Goal: Task Accomplishment & Management: Use online tool/utility

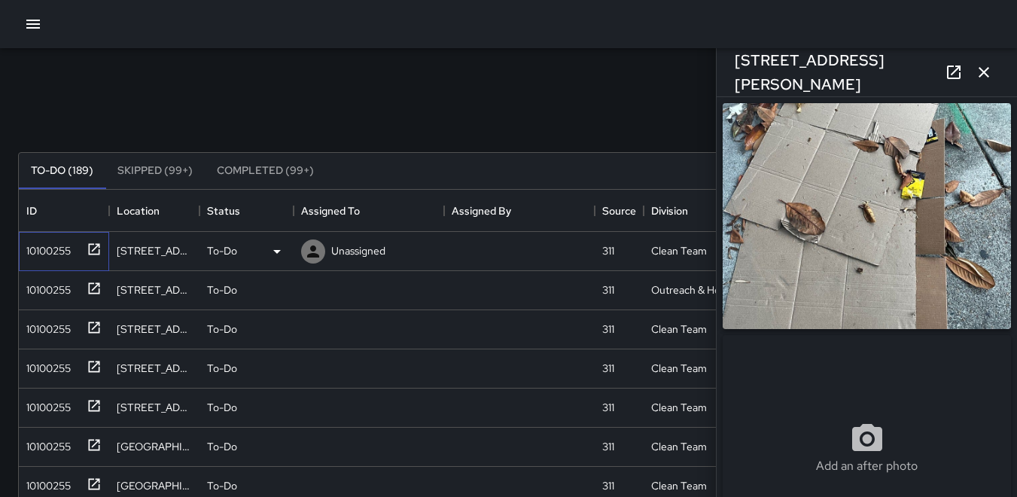
click at [38, 238] on div "10100255" at bounding box center [45, 247] width 50 height 21
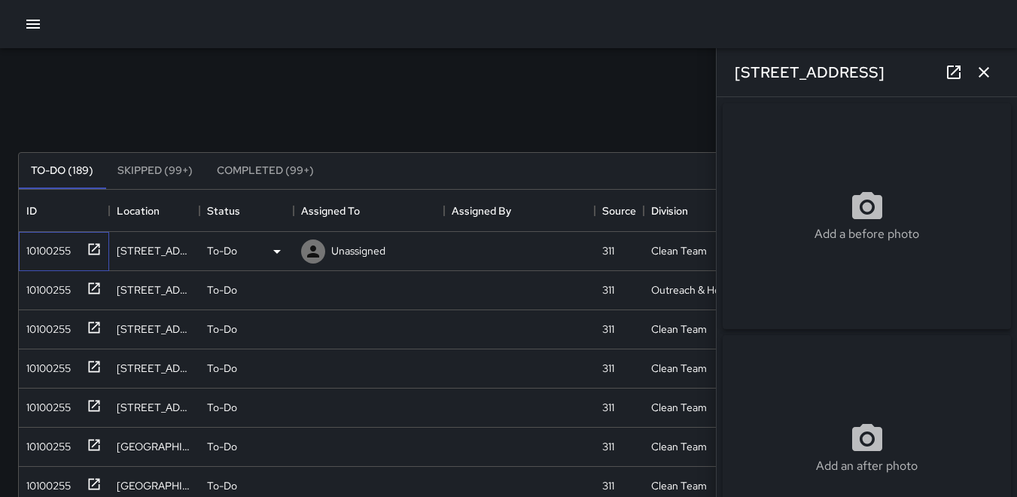
type input "**********"
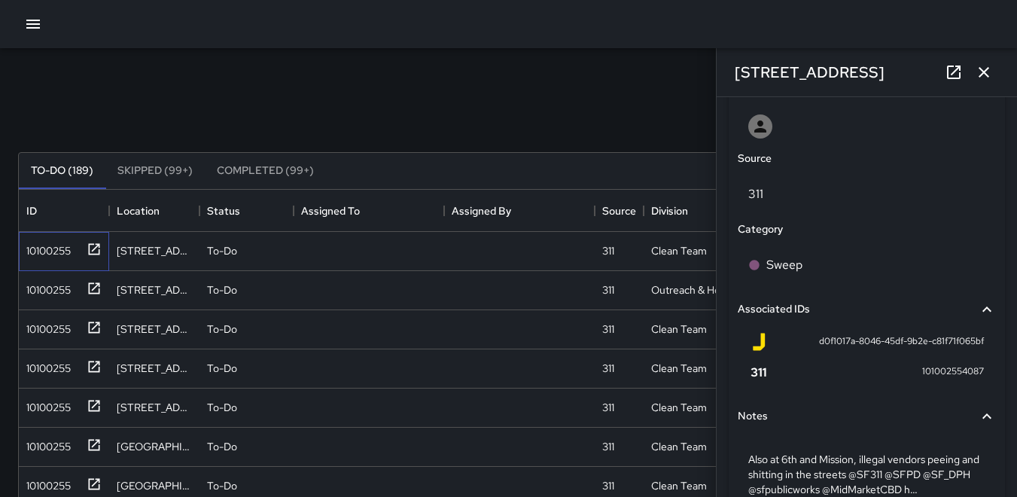
scroll to position [886, 0]
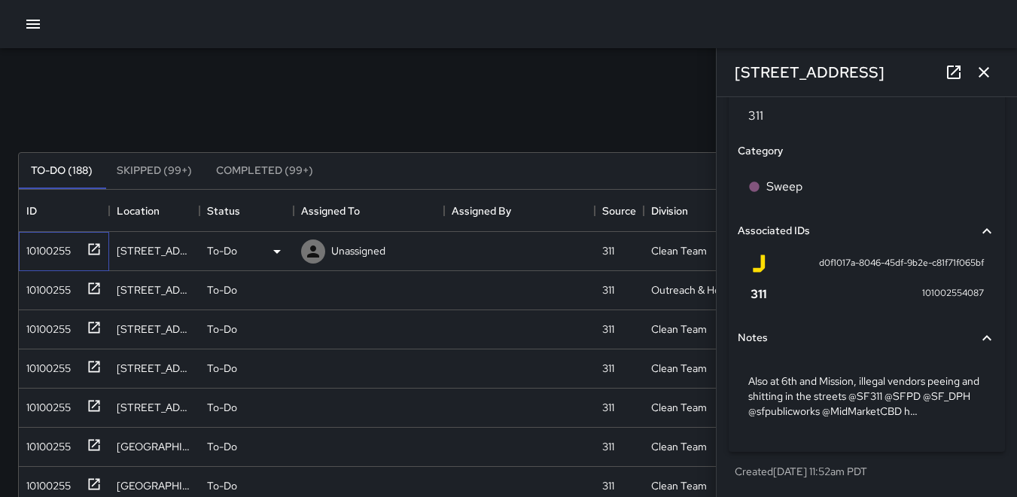
click at [58, 240] on div "10100255" at bounding box center [45, 247] width 50 height 21
click at [989, 78] on icon "button" at bounding box center [983, 72] width 18 height 18
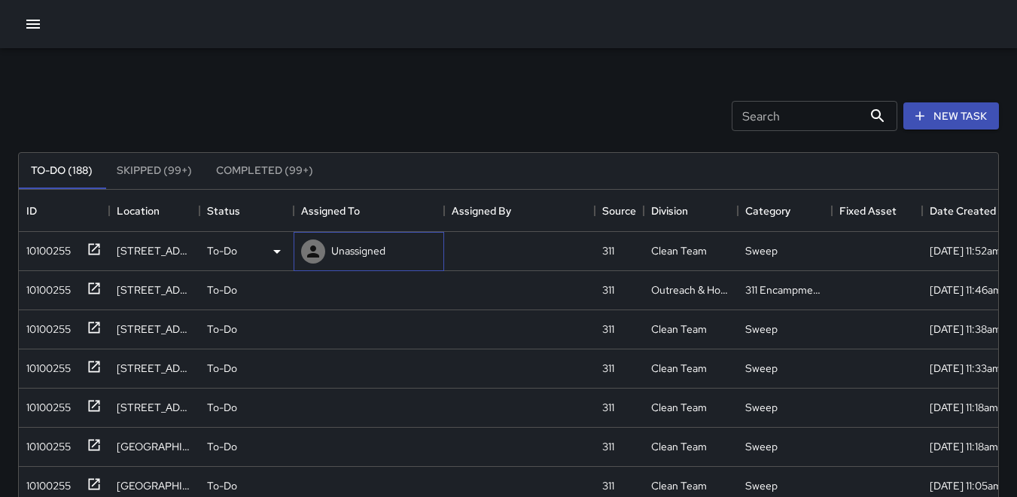
click at [313, 248] on icon at bounding box center [313, 251] width 12 height 12
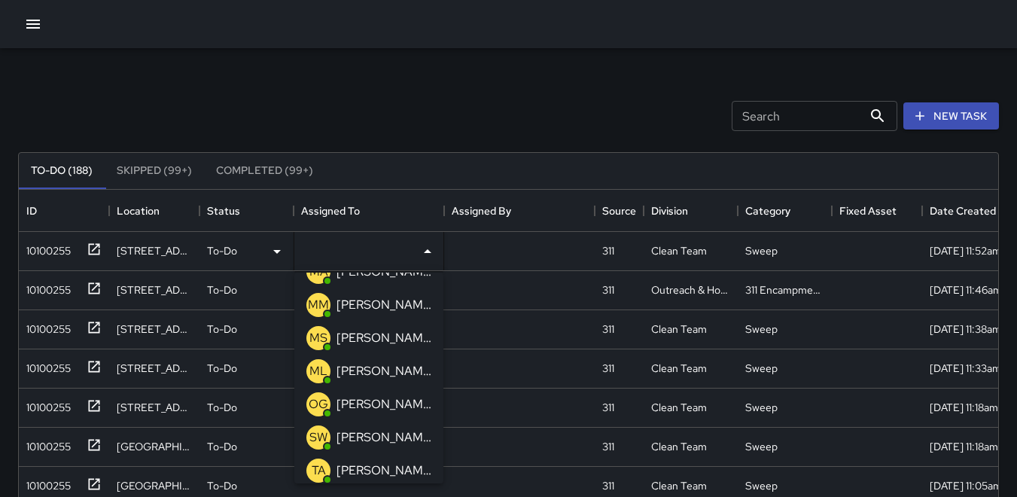
scroll to position [226, 0]
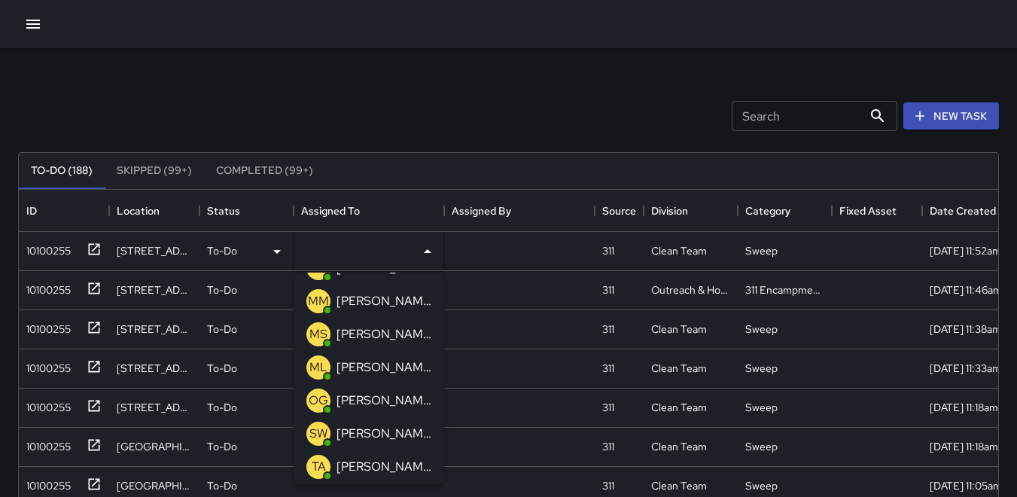
click at [313, 466] on p "TA" at bounding box center [319, 467] width 14 height 18
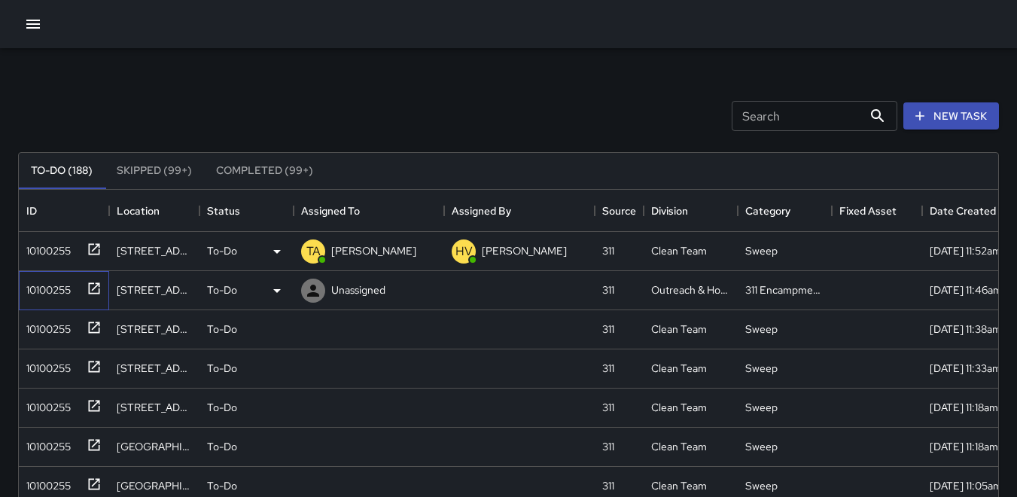
click at [64, 284] on div "10100255" at bounding box center [45, 286] width 50 height 21
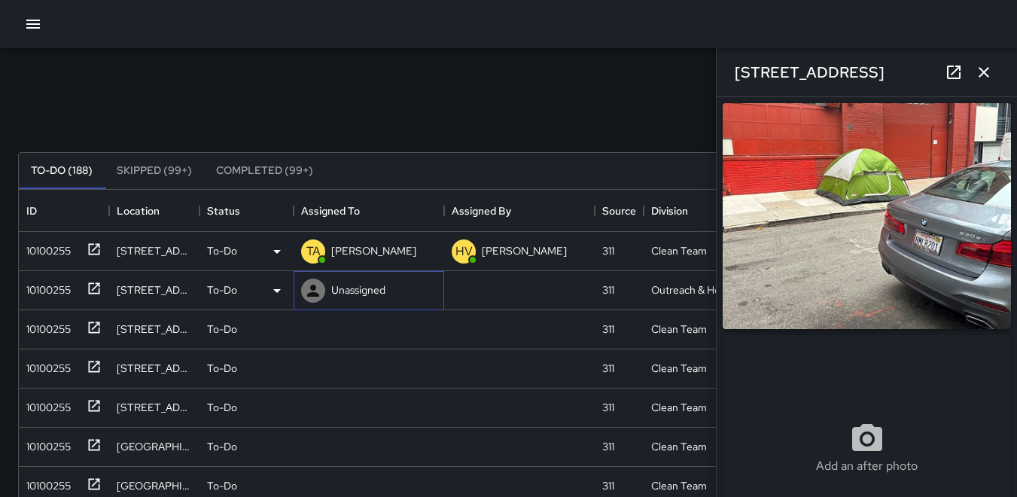
click at [310, 291] on icon at bounding box center [313, 290] width 18 height 18
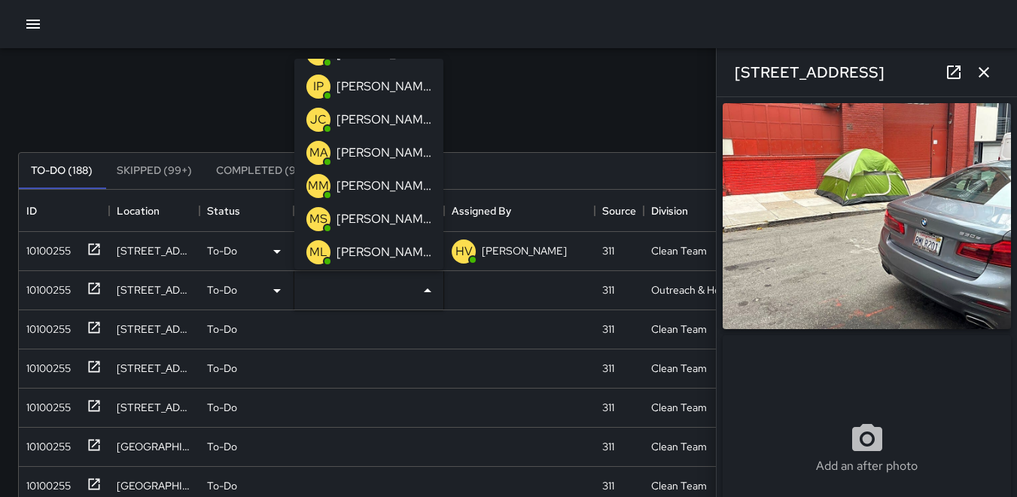
scroll to position [151, 0]
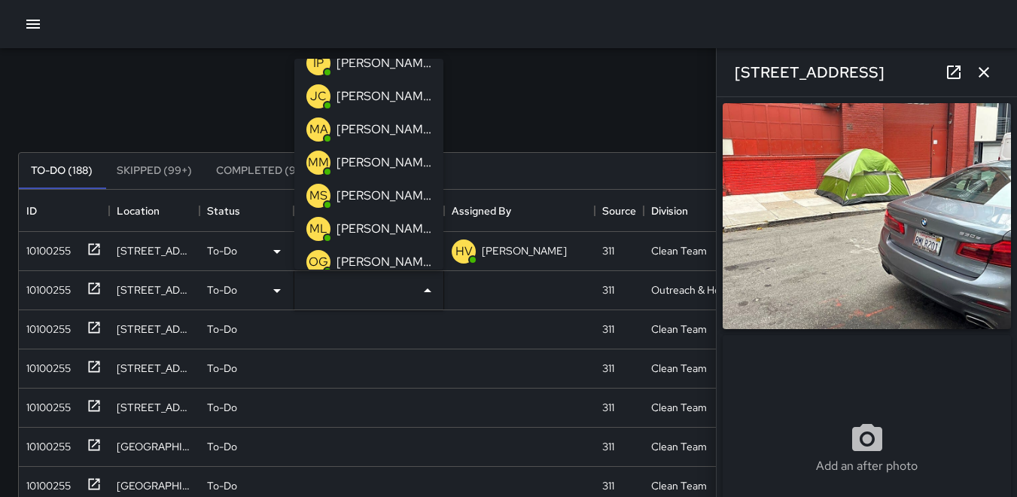
click at [313, 231] on p "ML" at bounding box center [318, 229] width 18 height 18
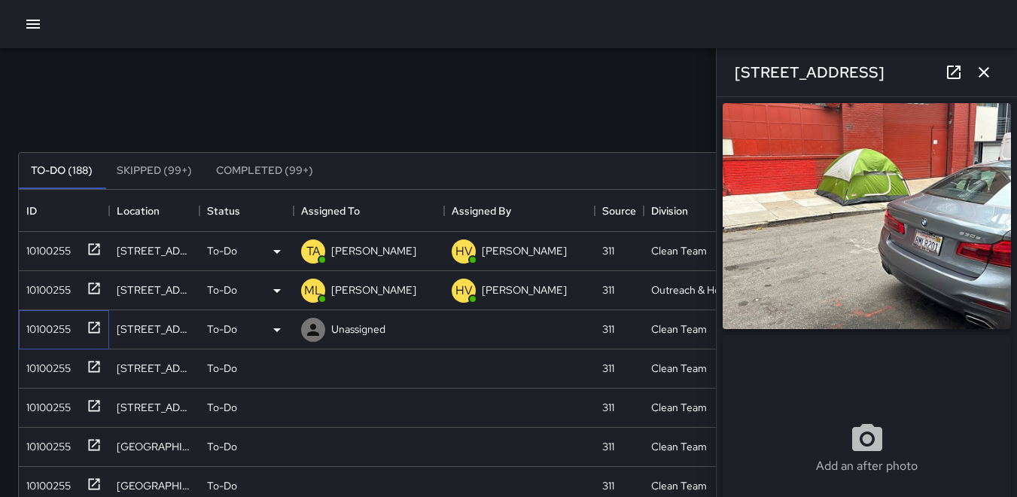
click at [28, 326] on div "10100255" at bounding box center [45, 325] width 50 height 21
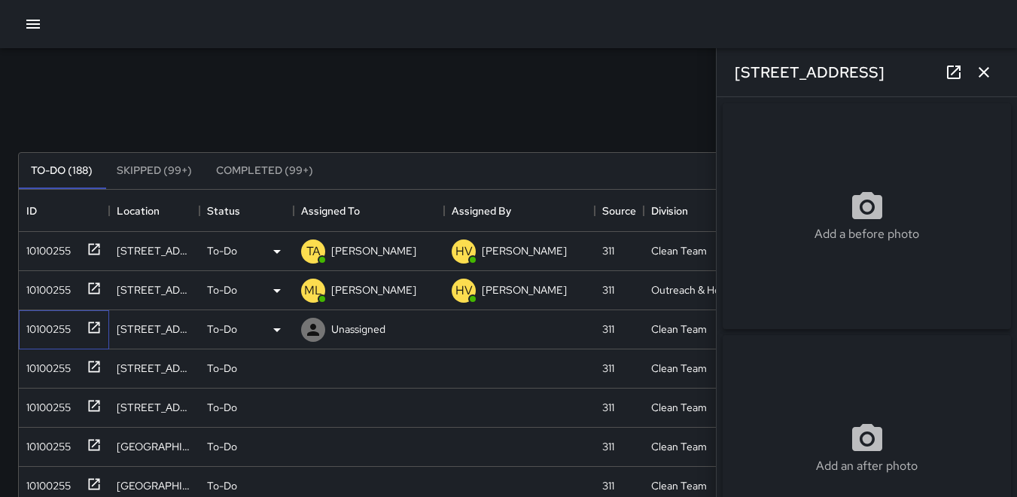
type input "**********"
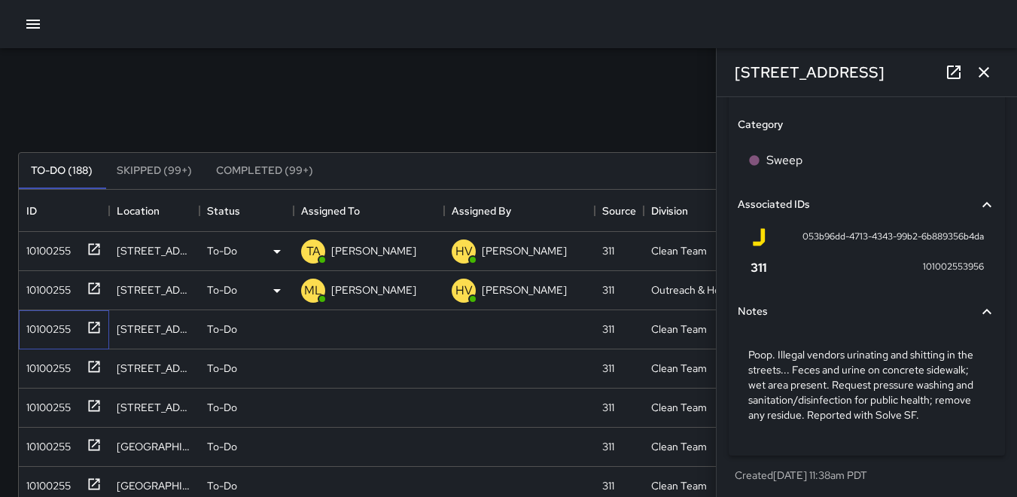
scroll to position [932, 0]
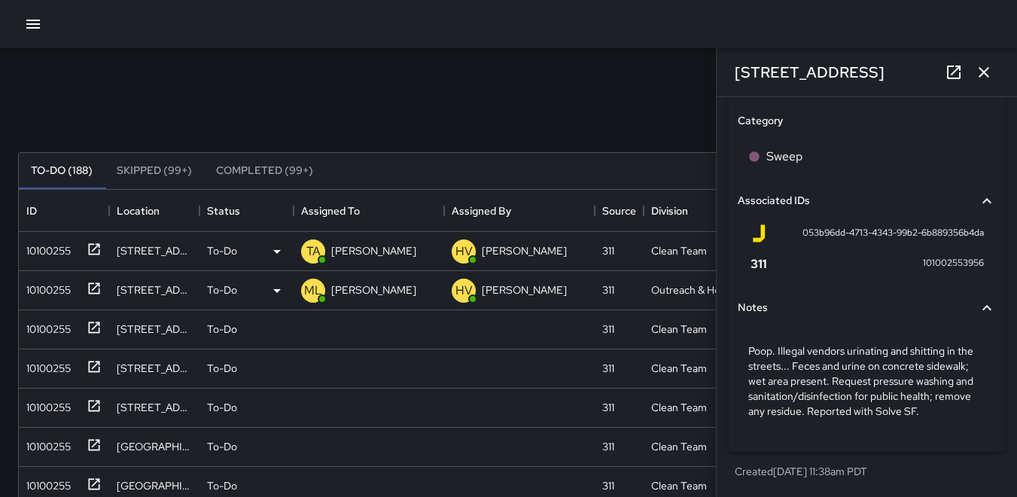
click at [988, 65] on icon "button" at bounding box center [983, 72] width 18 height 18
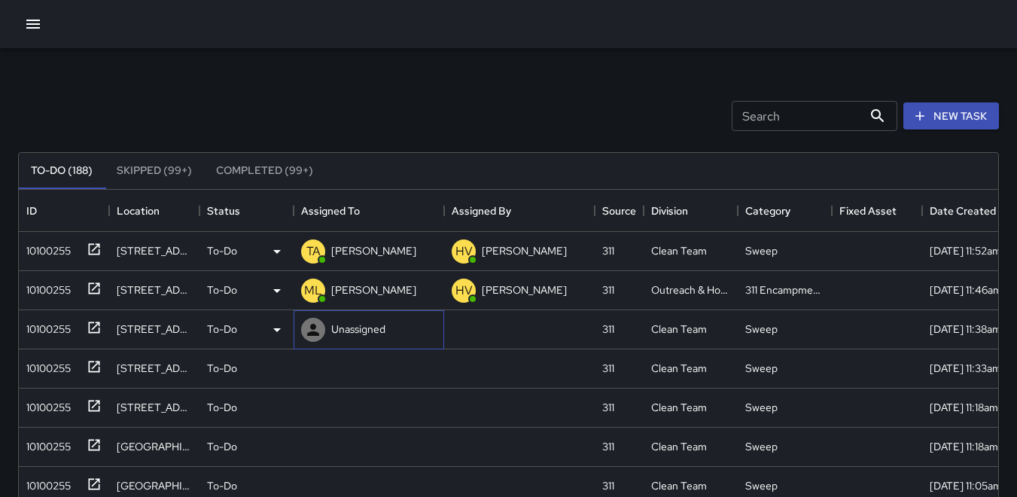
click at [320, 330] on icon at bounding box center [313, 330] width 18 height 18
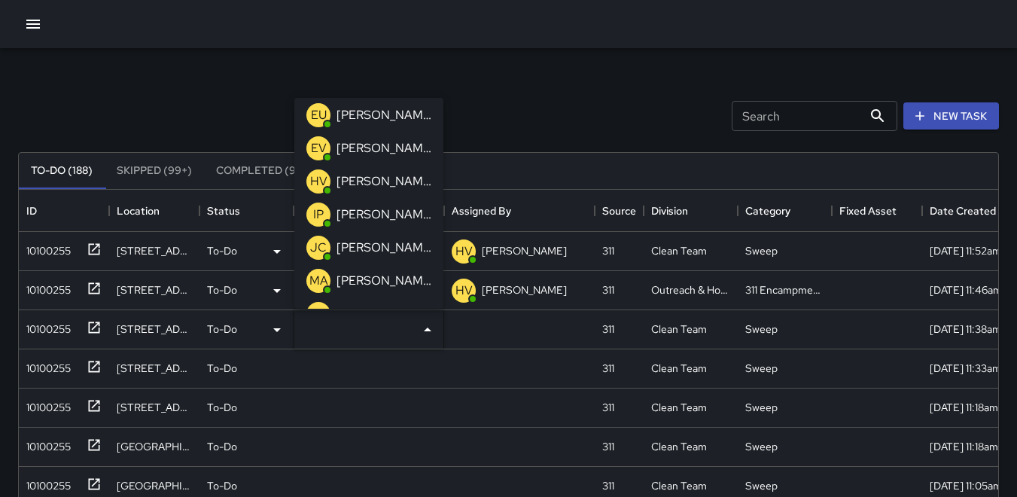
scroll to position [75, 0]
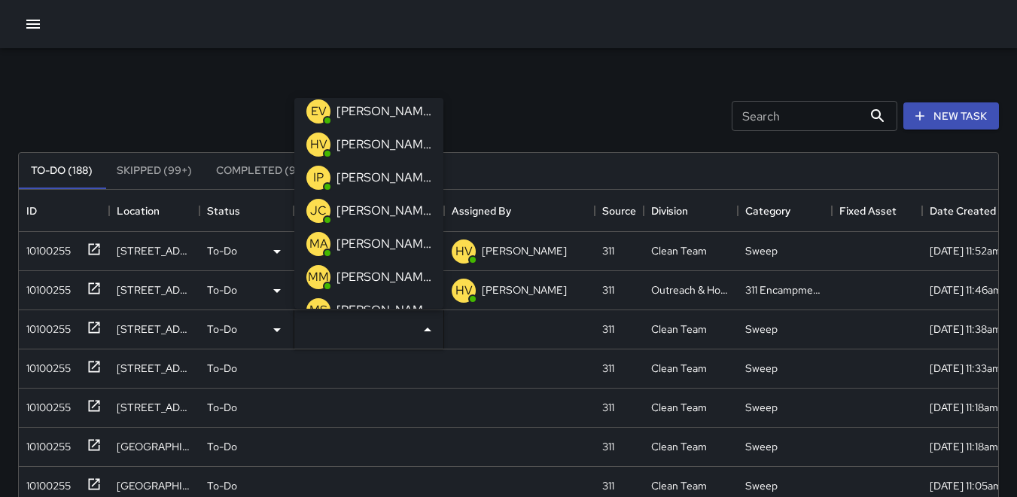
click at [312, 245] on p "MA" at bounding box center [318, 244] width 19 height 18
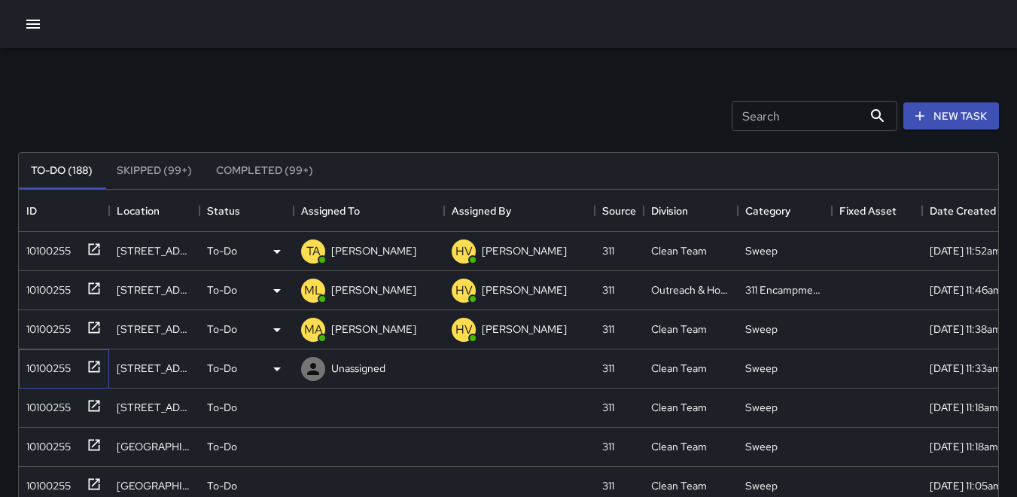
click at [51, 366] on div "10100255" at bounding box center [45, 364] width 50 height 21
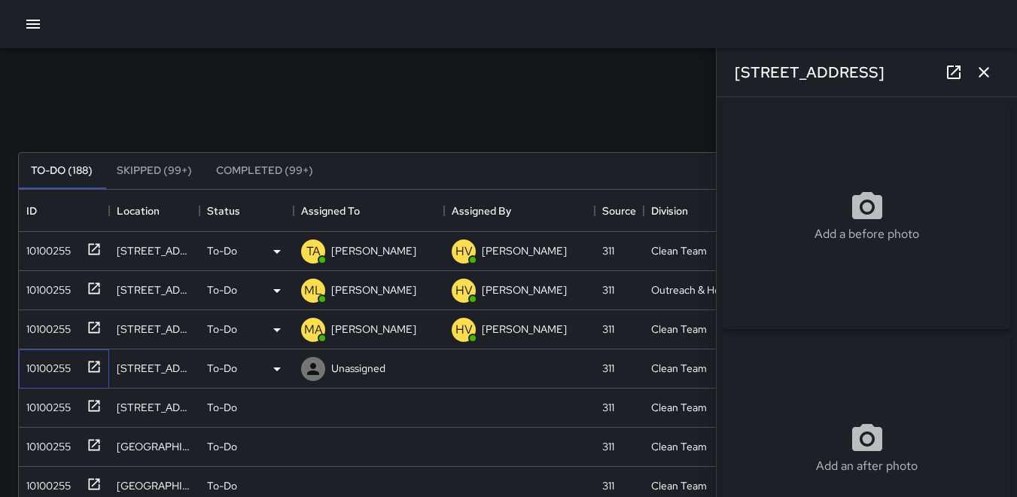
type input "**********"
click at [987, 78] on icon "button" at bounding box center [983, 72] width 18 height 18
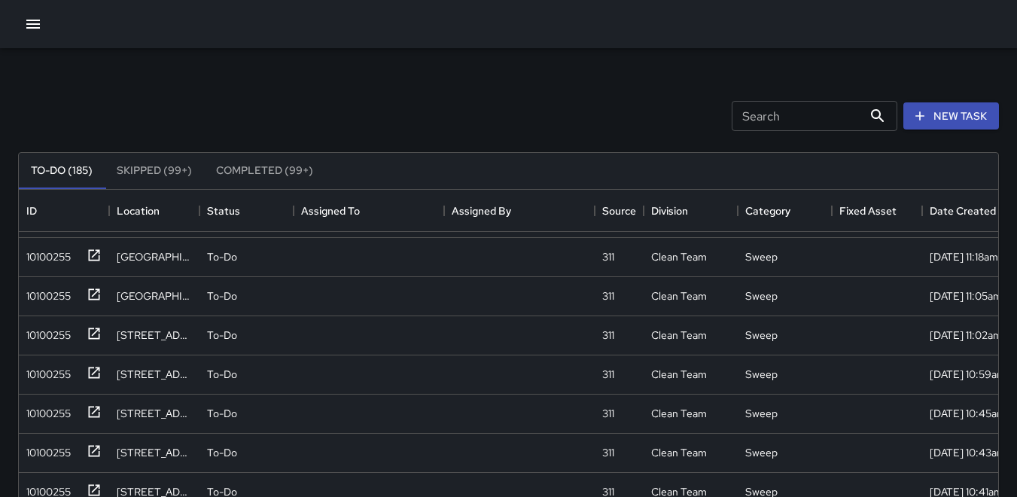
scroll to position [111, 0]
click at [976, 357] on div "[DATE] 11:02am PDT" at bounding box center [988, 374] width 132 height 39
click at [68, 256] on div "10100255" at bounding box center [45, 253] width 50 height 21
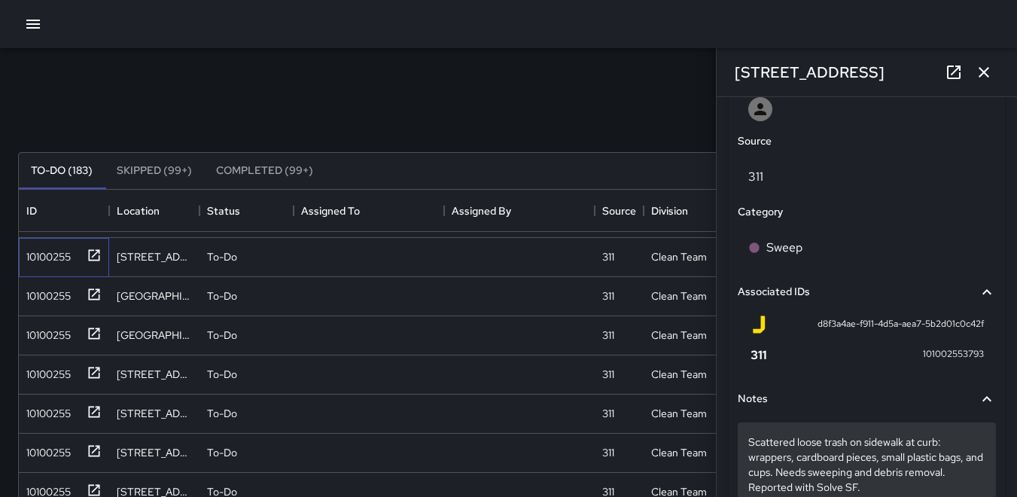
scroll to position [902, 0]
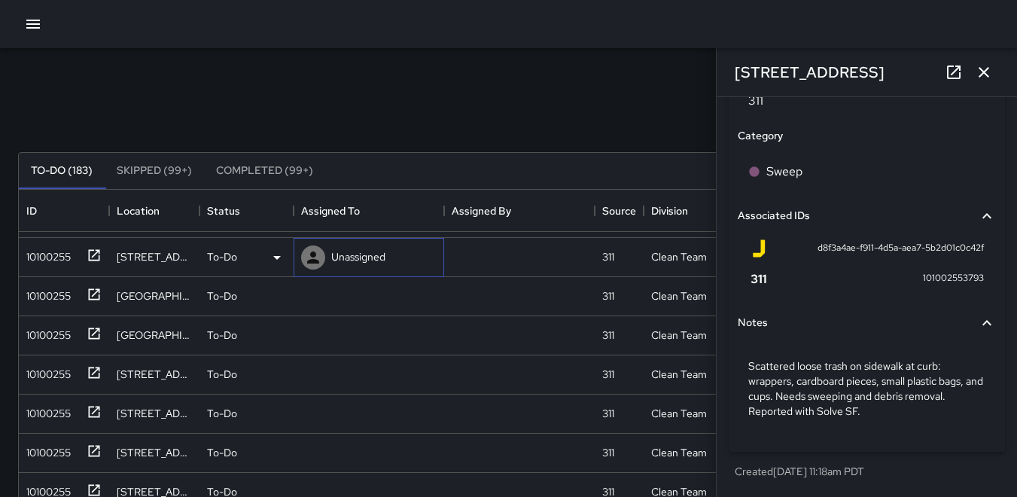
click at [309, 260] on icon at bounding box center [313, 257] width 12 height 12
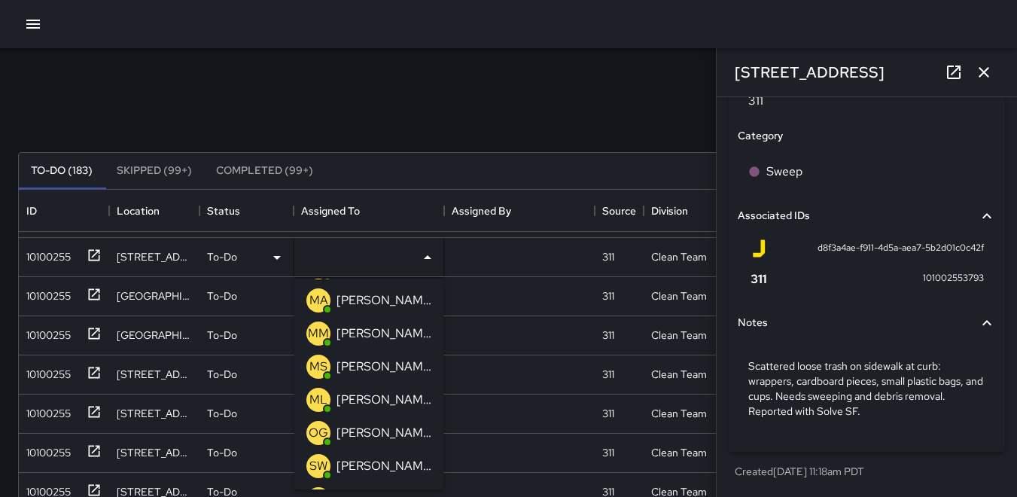
scroll to position [226, 0]
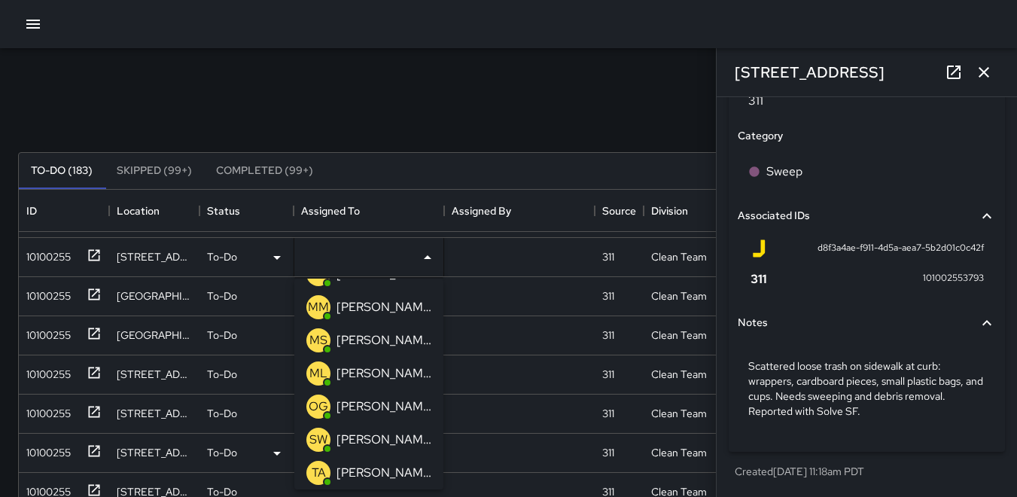
drag, startPoint x: 320, startPoint y: 473, endPoint x: 319, endPoint y: 463, distance: 10.6
click at [320, 472] on p "TA" at bounding box center [319, 473] width 14 height 18
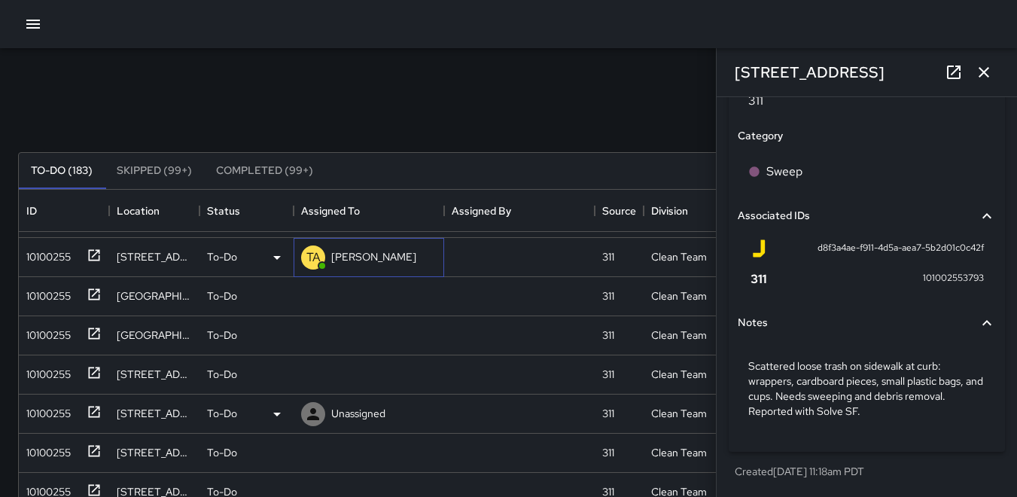
scroll to position [972, 0]
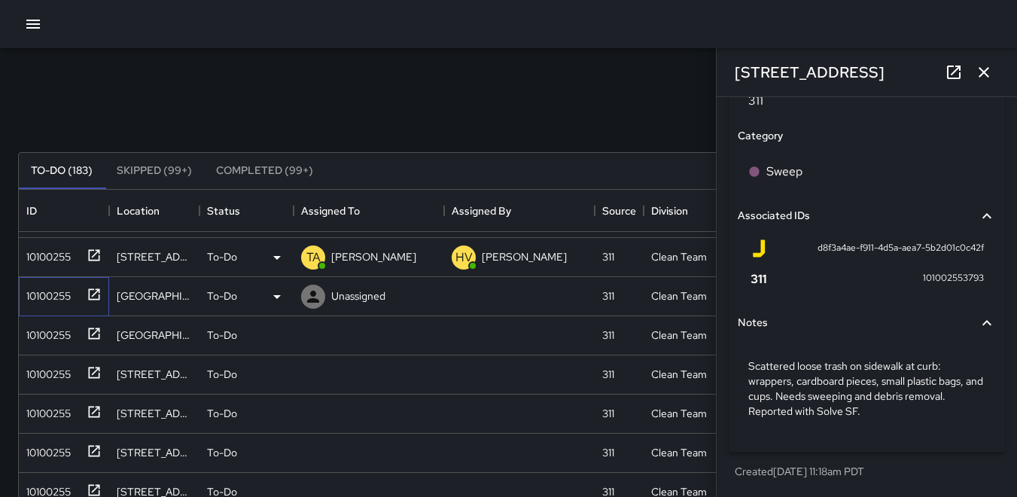
click at [49, 289] on div "10100255" at bounding box center [45, 292] width 50 height 21
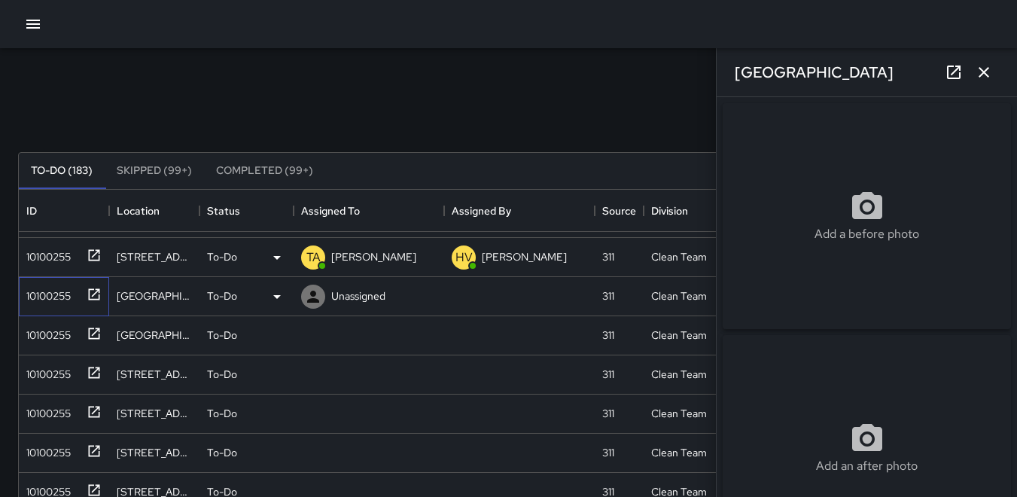
type input "**********"
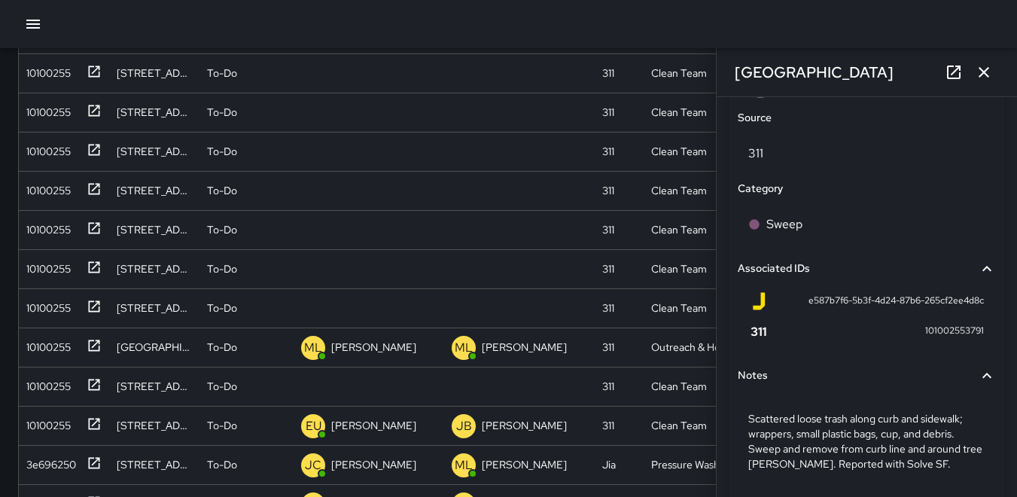
scroll to position [902, 0]
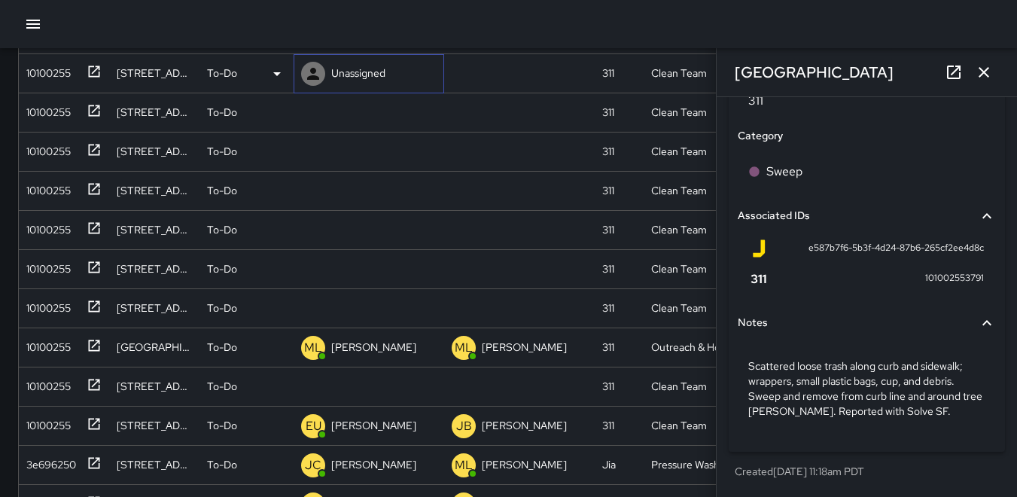
click at [308, 77] on icon at bounding box center [313, 74] width 12 height 12
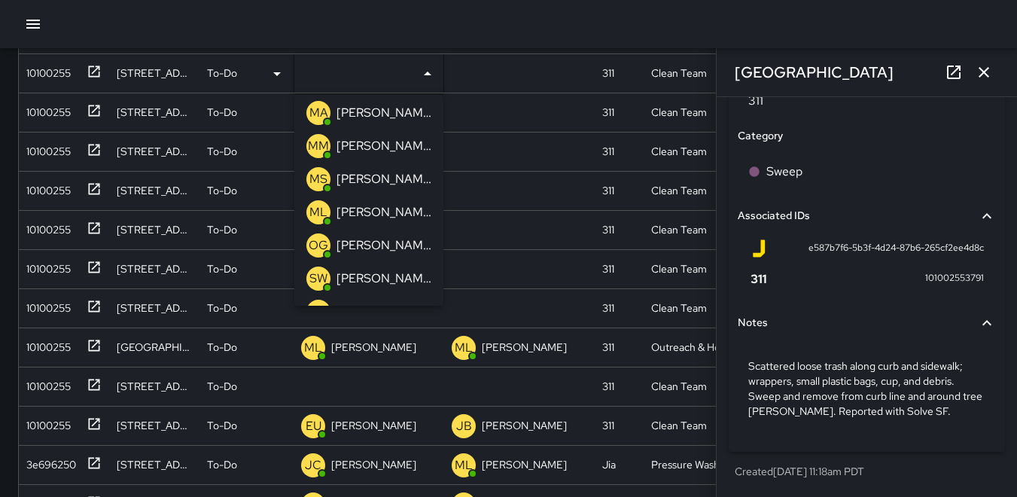
scroll to position [226, 0]
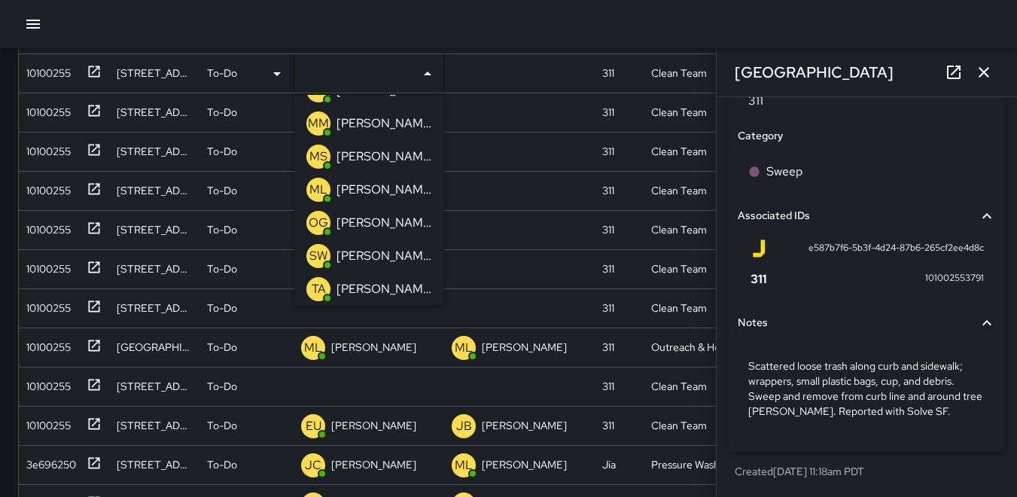
click at [316, 286] on p "TA" at bounding box center [319, 289] width 14 height 18
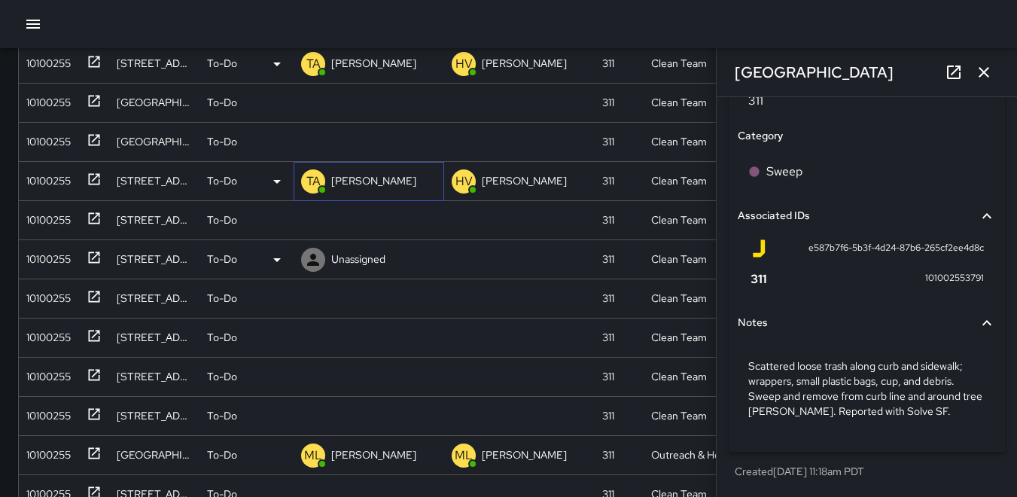
scroll to position [0, 0]
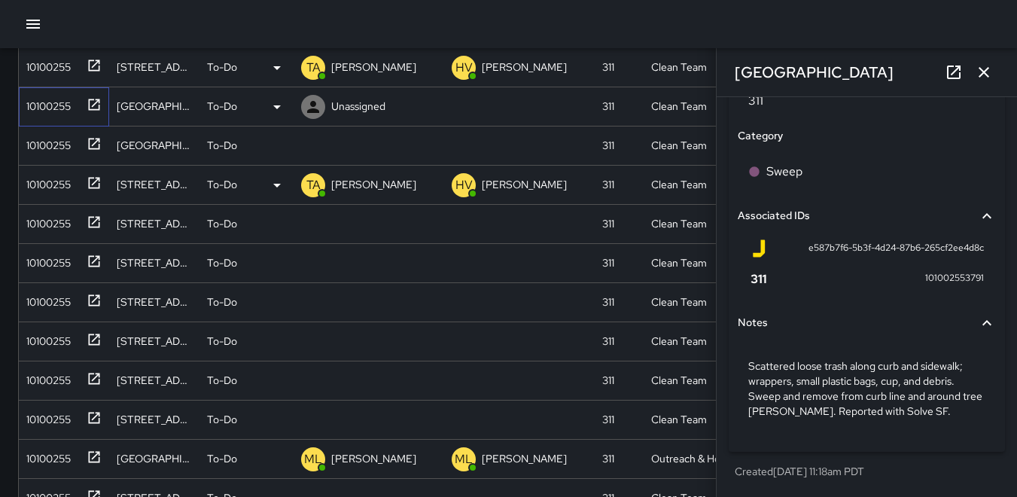
click at [50, 104] on div "10100255" at bounding box center [45, 103] width 50 height 21
click at [981, 70] on icon "button" at bounding box center [983, 72] width 11 height 11
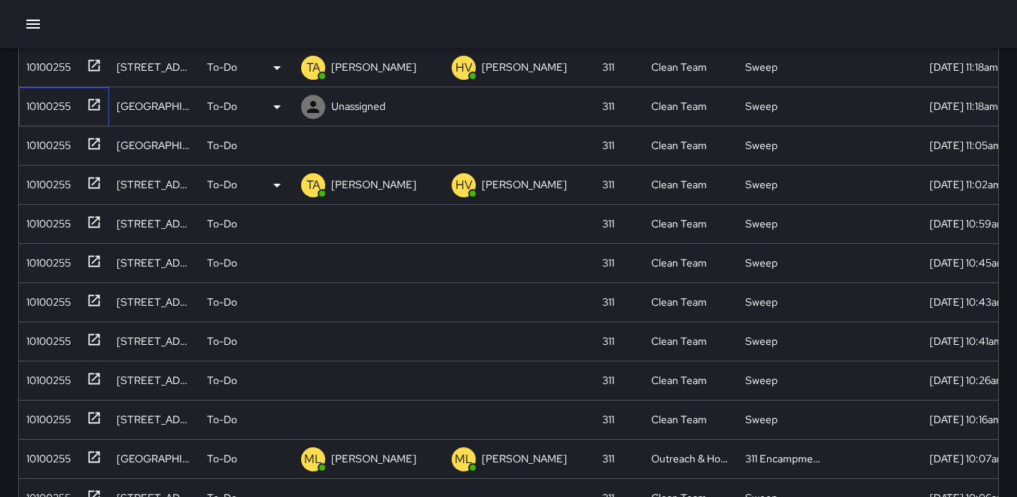
click at [42, 102] on div "10100255" at bounding box center [45, 103] width 50 height 21
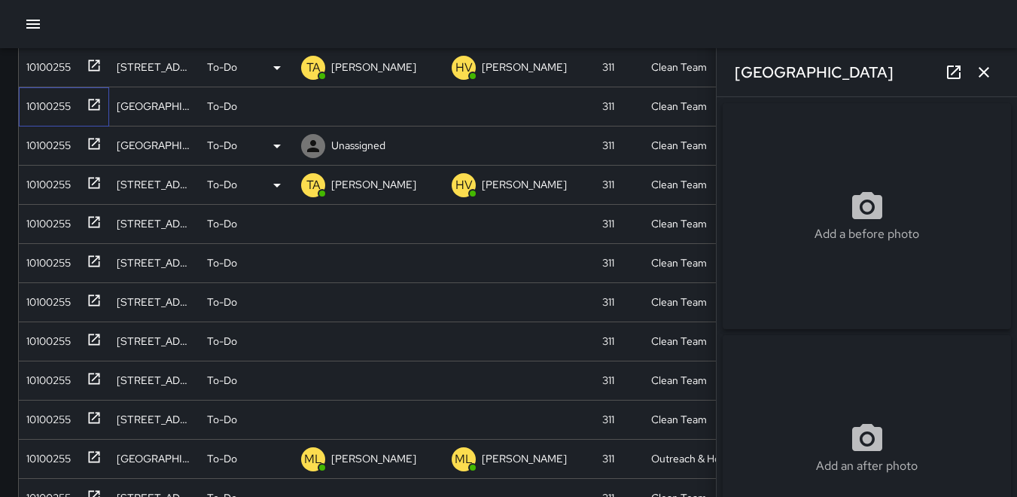
type input "**********"
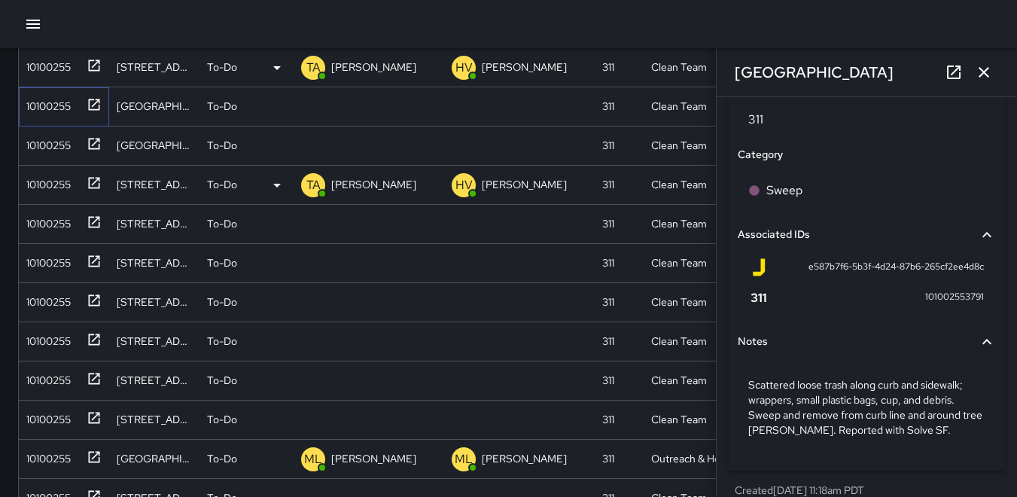
scroll to position [902, 0]
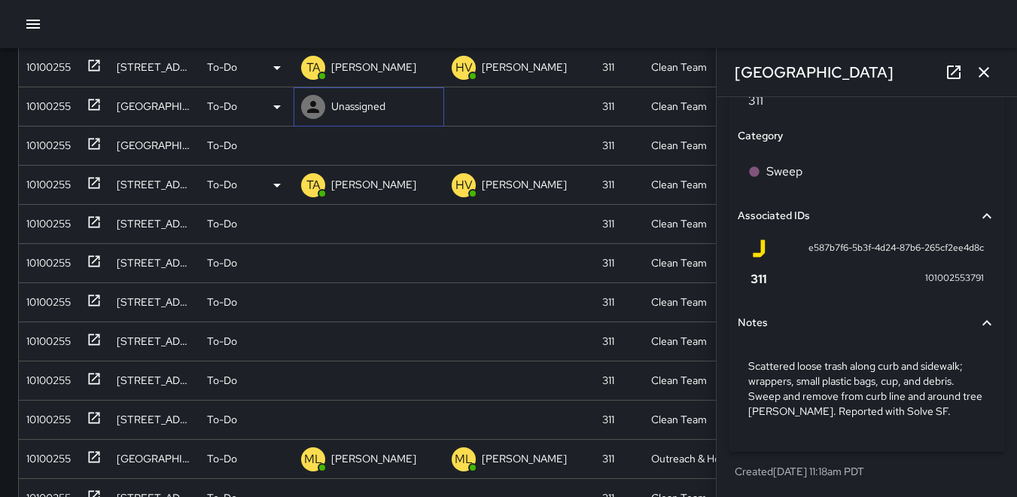
click at [311, 108] on icon at bounding box center [313, 107] width 18 height 18
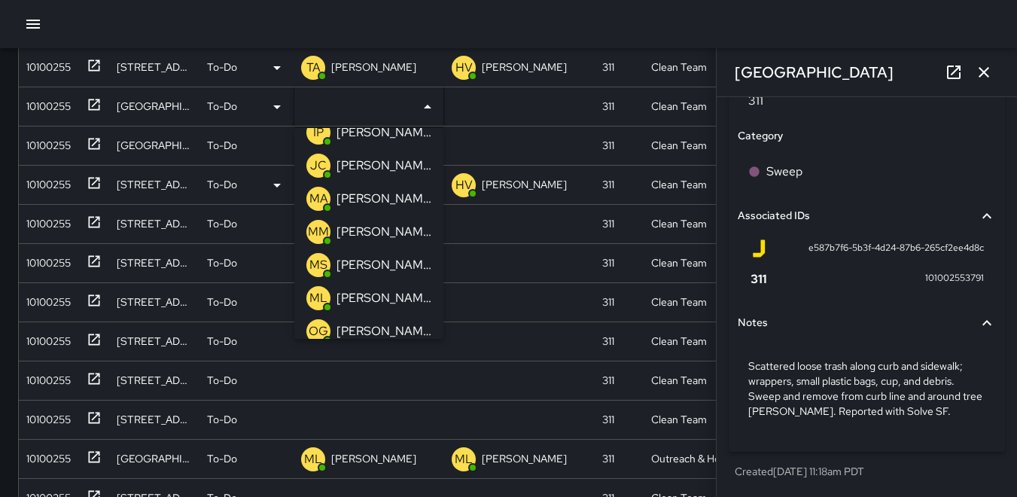
scroll to position [226, 0]
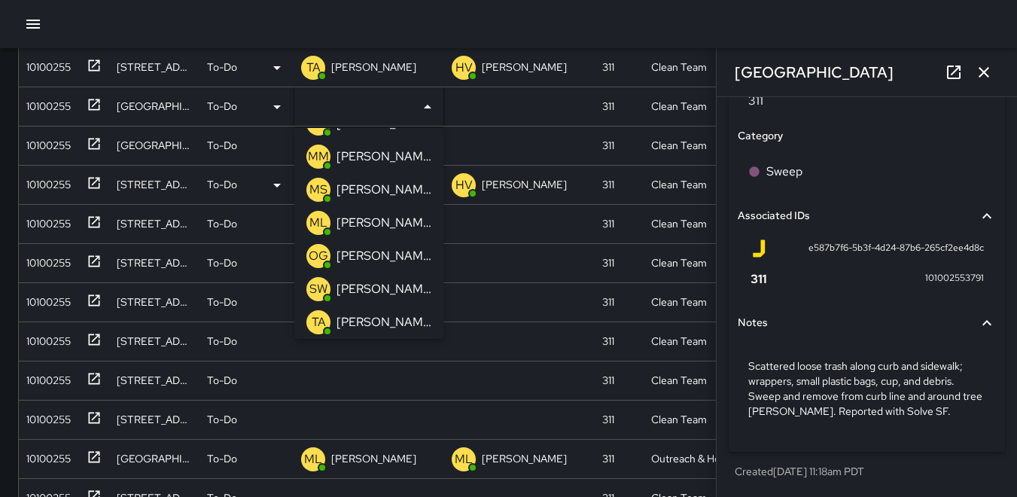
click at [321, 321] on p "TA" at bounding box center [319, 322] width 14 height 18
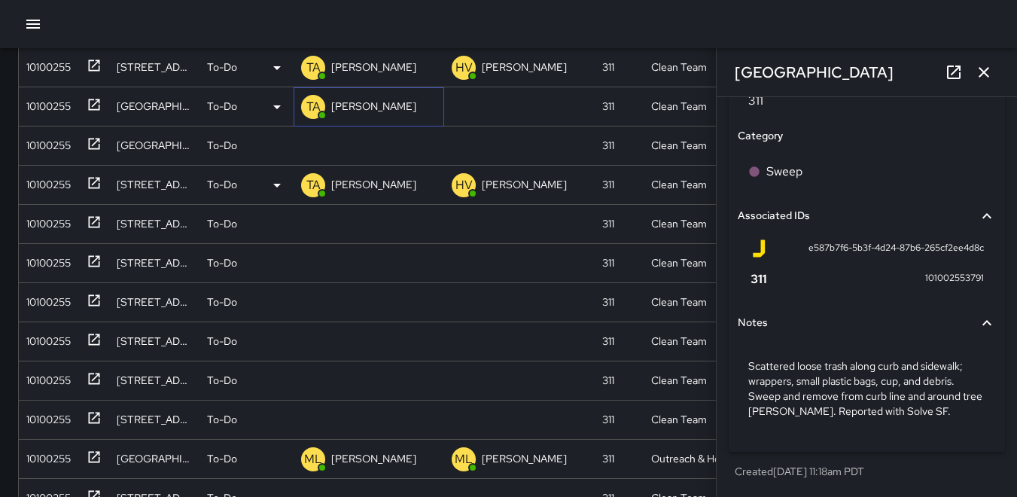
scroll to position [972, 0]
click at [44, 140] on div "10100255" at bounding box center [45, 142] width 50 height 21
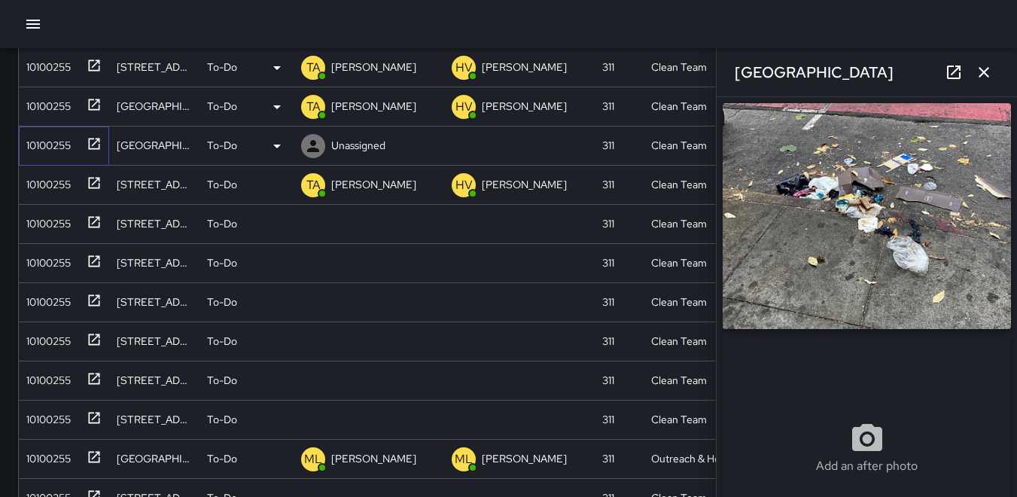
type input "**********"
click at [318, 145] on icon at bounding box center [313, 146] width 18 height 18
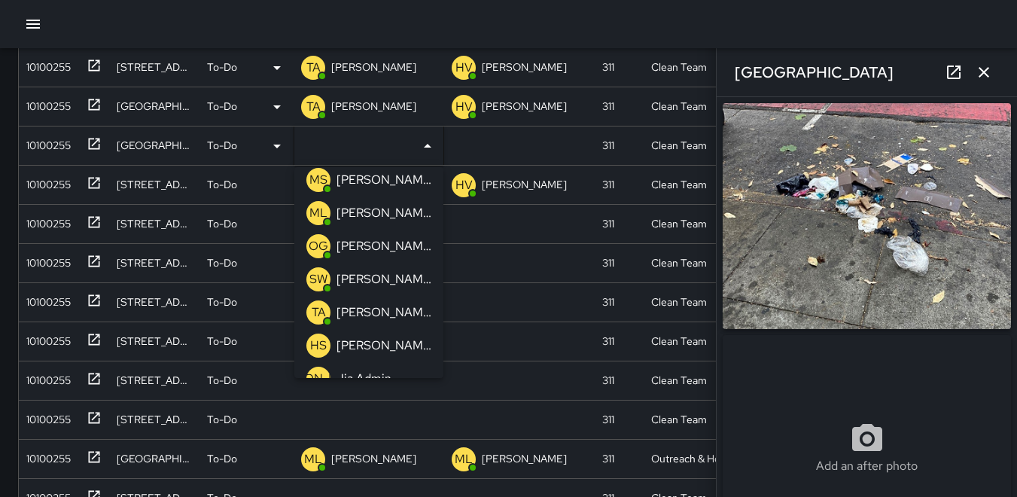
scroll to position [301, 0]
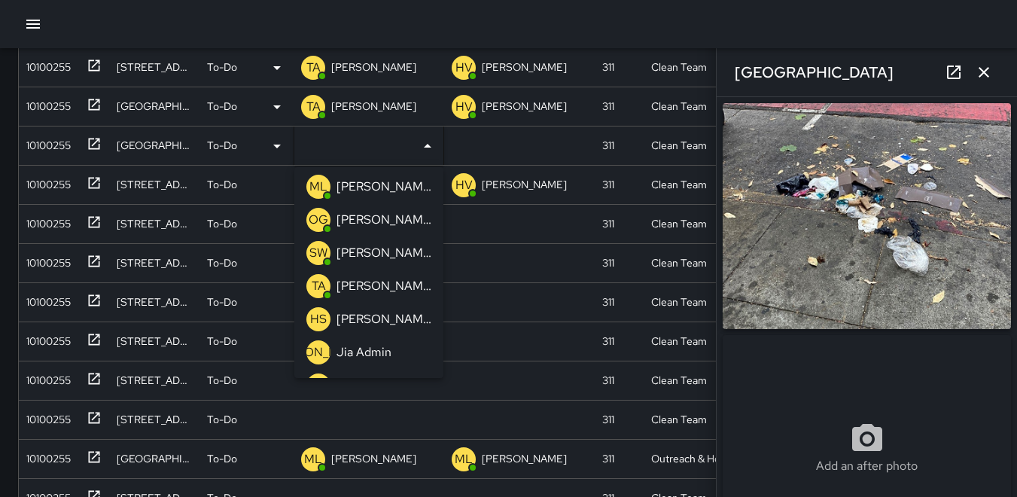
click at [318, 283] on p "TA" at bounding box center [319, 286] width 14 height 18
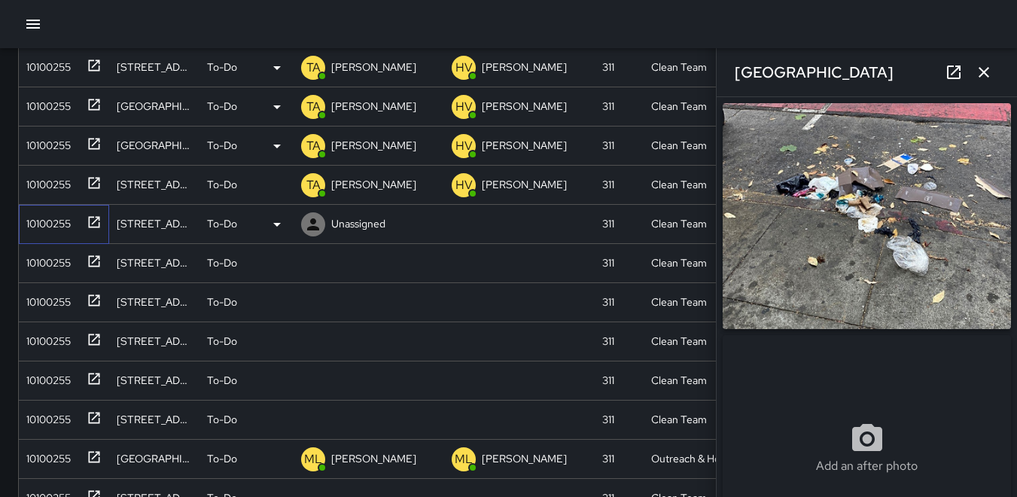
click at [54, 225] on div "10100255" at bounding box center [45, 220] width 50 height 21
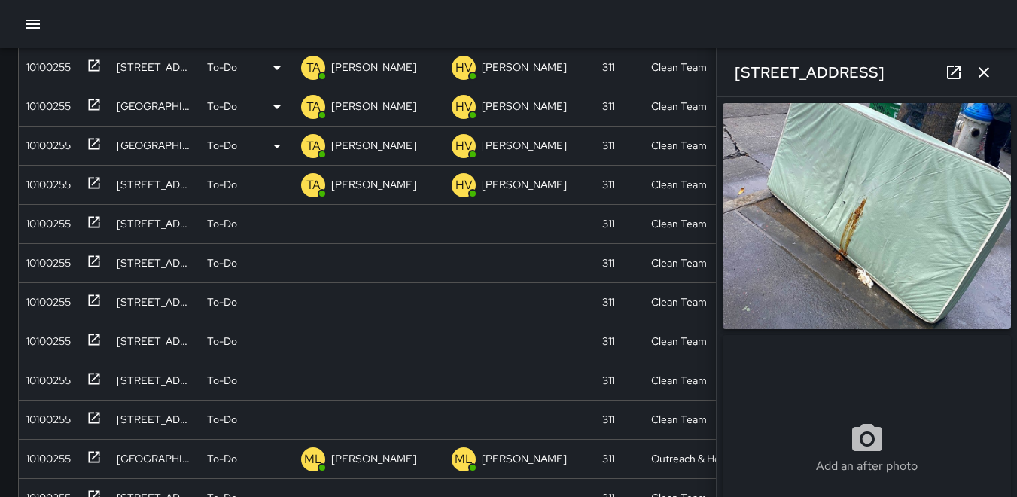
click at [852, 200] on img at bounding box center [866, 216] width 288 height 226
click at [274, 225] on icon at bounding box center [277, 224] width 18 height 18
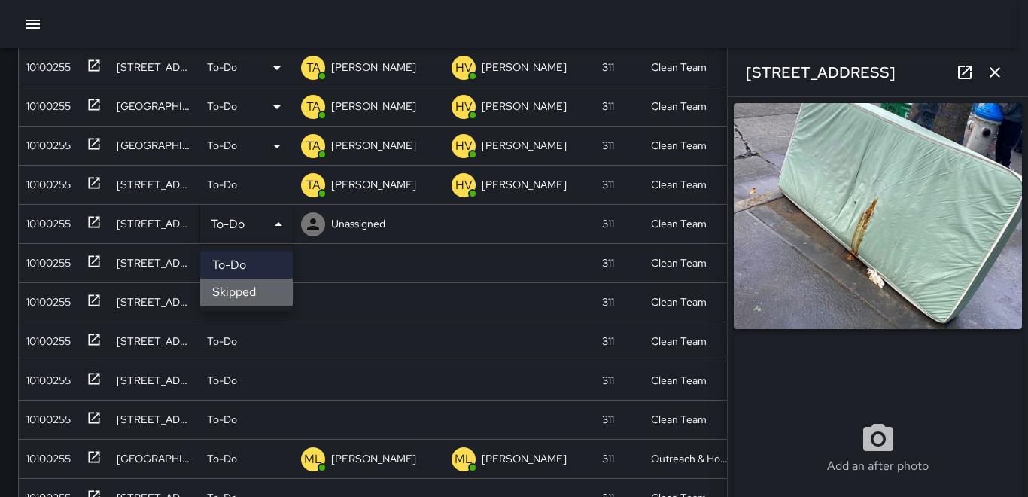
click at [236, 284] on li "Skipped" at bounding box center [246, 291] width 93 height 27
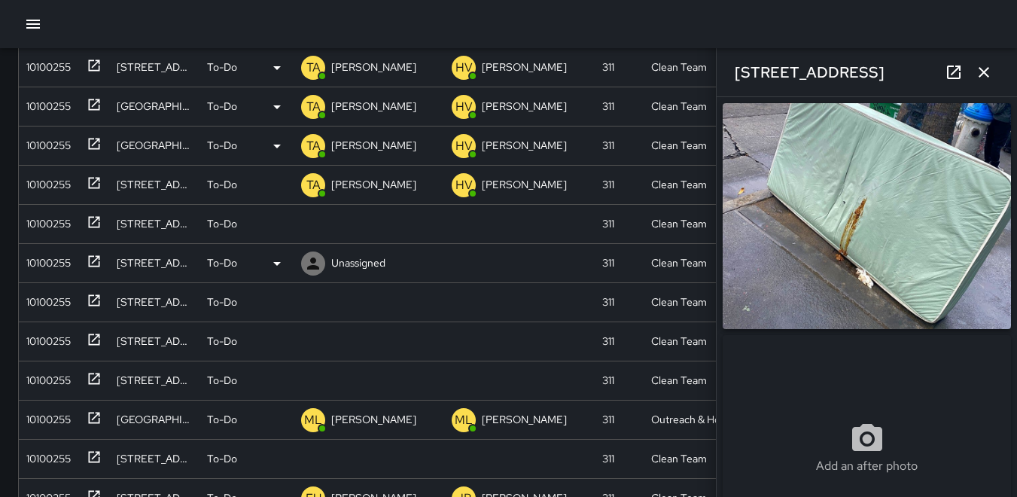
scroll to position [12, 12]
click at [47, 224] on div "10100255" at bounding box center [45, 220] width 50 height 21
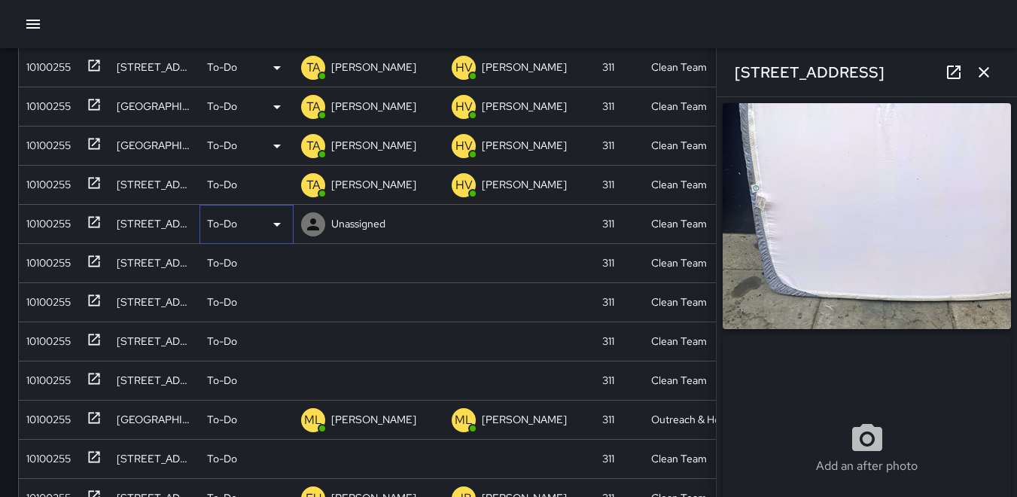
click at [277, 227] on icon at bounding box center [277, 224] width 18 height 18
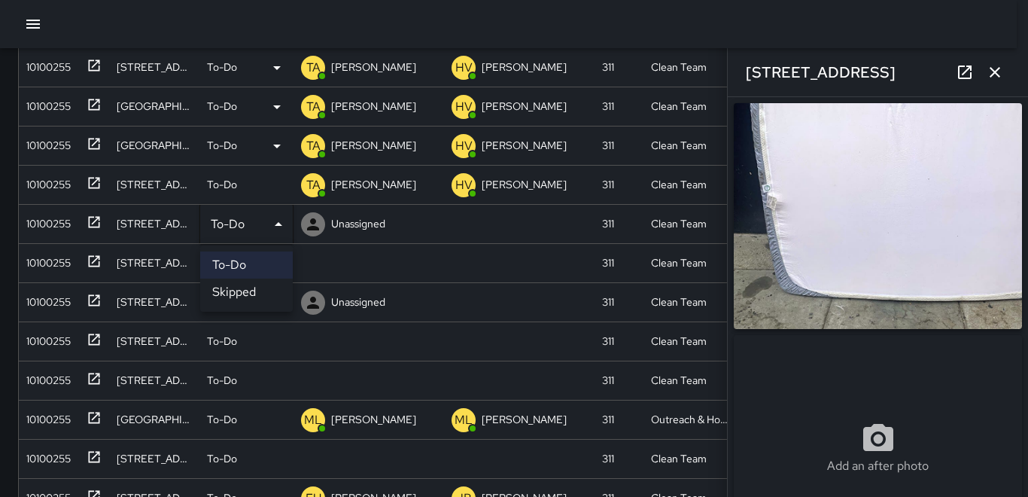
click at [231, 290] on li "Skipped" at bounding box center [246, 291] width 93 height 27
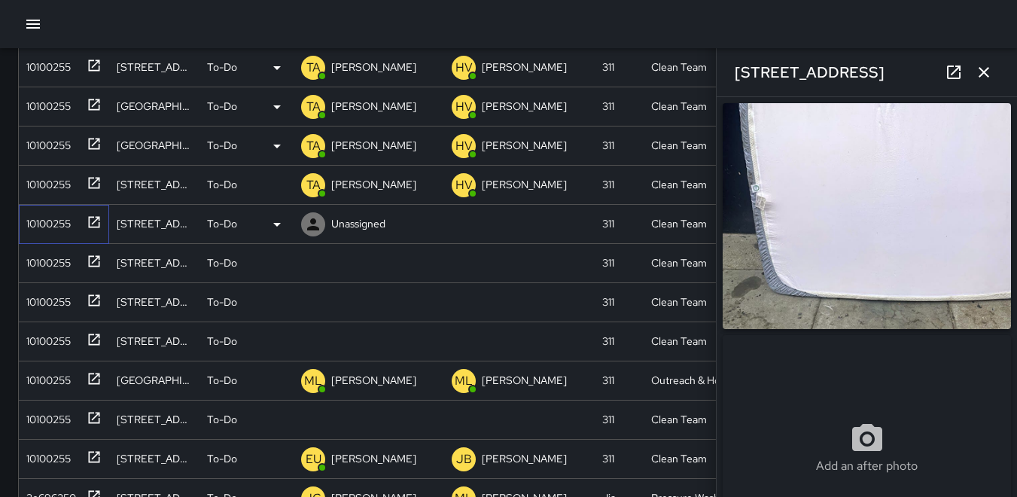
click at [60, 227] on div "10100255" at bounding box center [45, 220] width 50 height 21
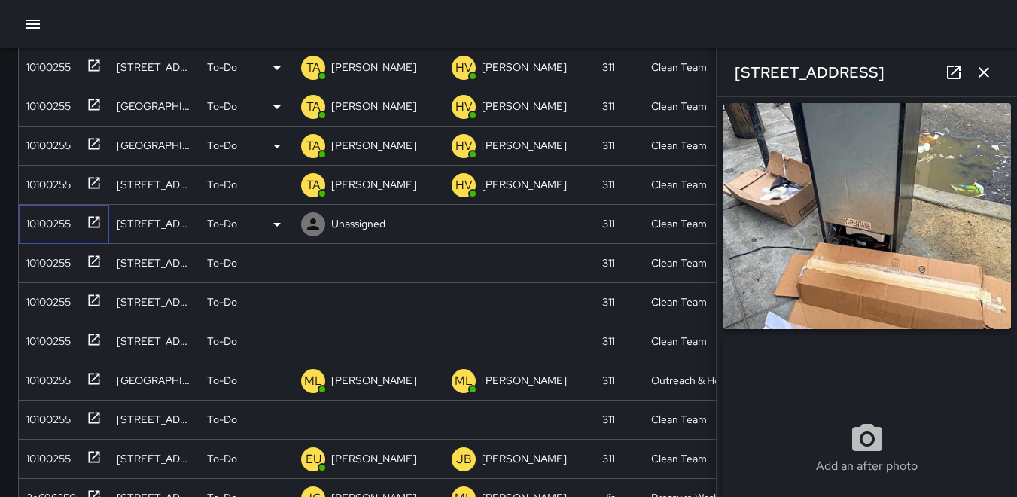
type input "**********"
click at [277, 223] on icon at bounding box center [277, 225] width 8 height 4
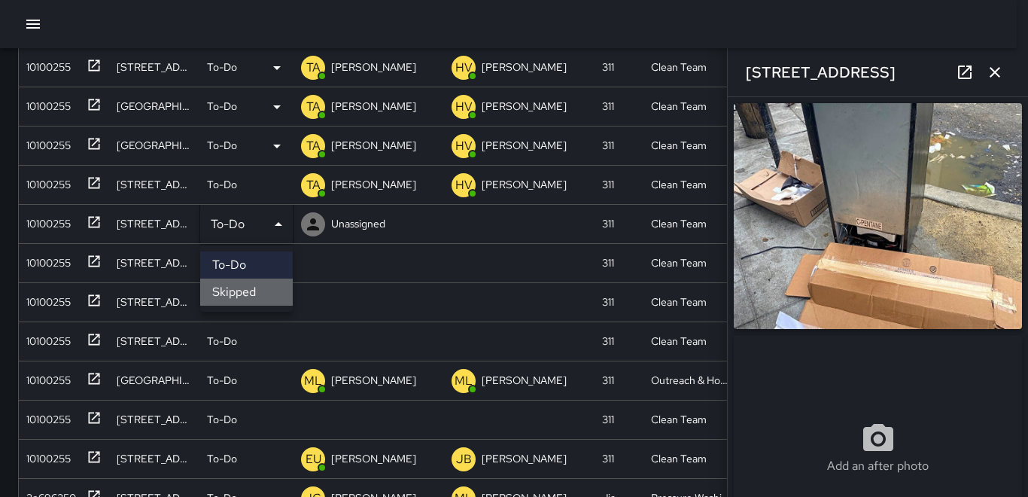
click at [238, 285] on li "Skipped" at bounding box center [246, 291] width 93 height 27
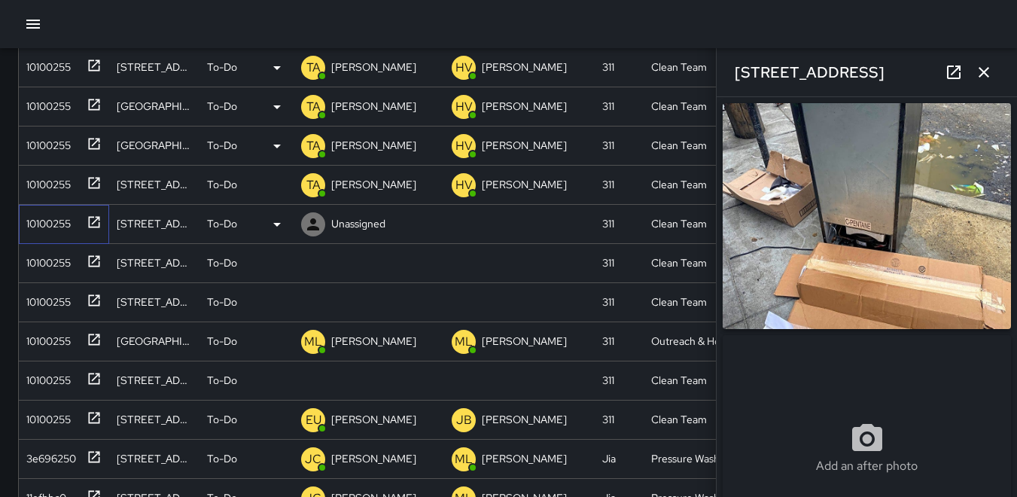
click at [50, 220] on div "10100255" at bounding box center [45, 220] width 50 height 21
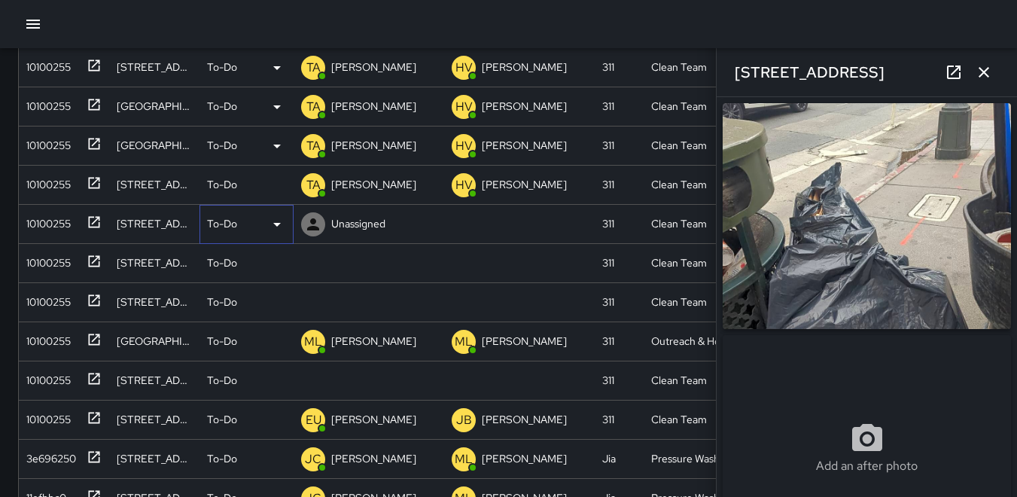
click at [281, 227] on icon at bounding box center [277, 224] width 18 height 18
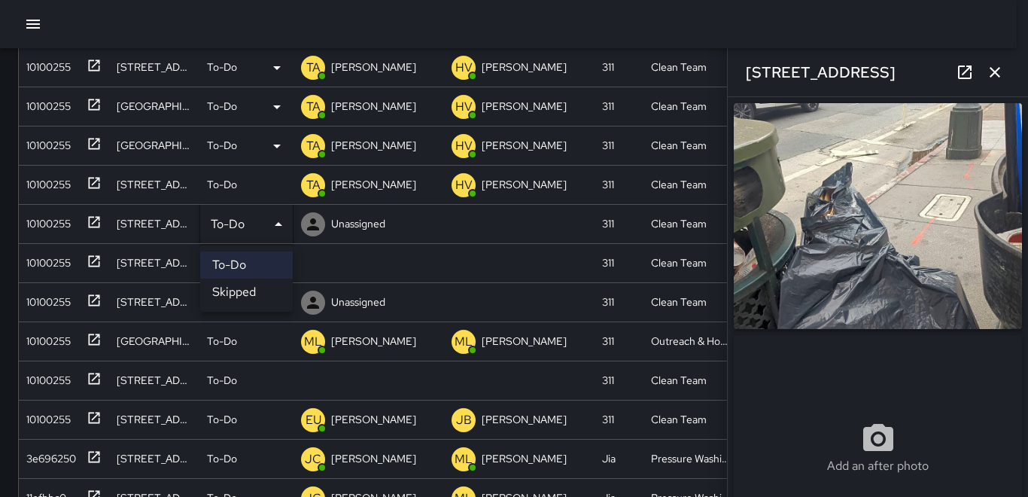
drag, startPoint x: 219, startPoint y: 287, endPoint x: 205, endPoint y: 284, distance: 13.9
click at [220, 287] on li "Skipped" at bounding box center [246, 291] width 93 height 27
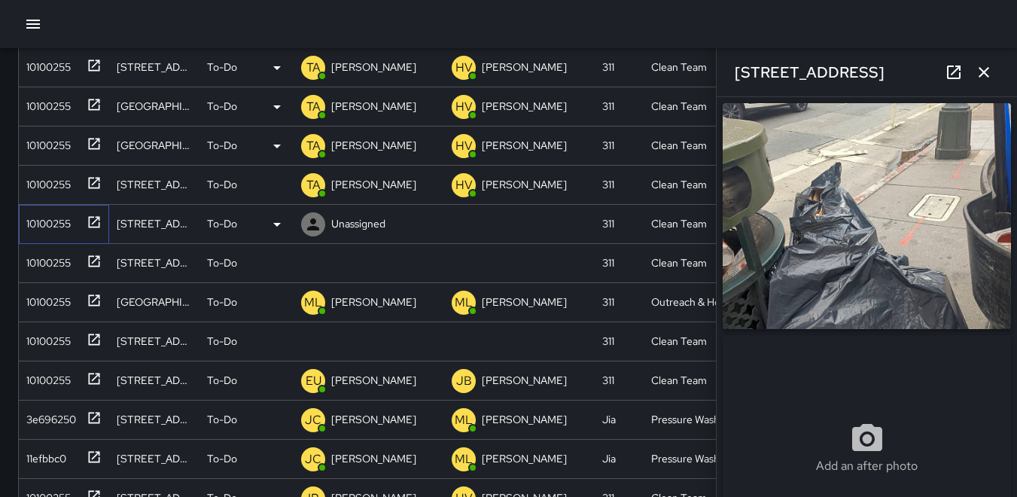
click at [47, 227] on div "10100255" at bounding box center [45, 220] width 50 height 21
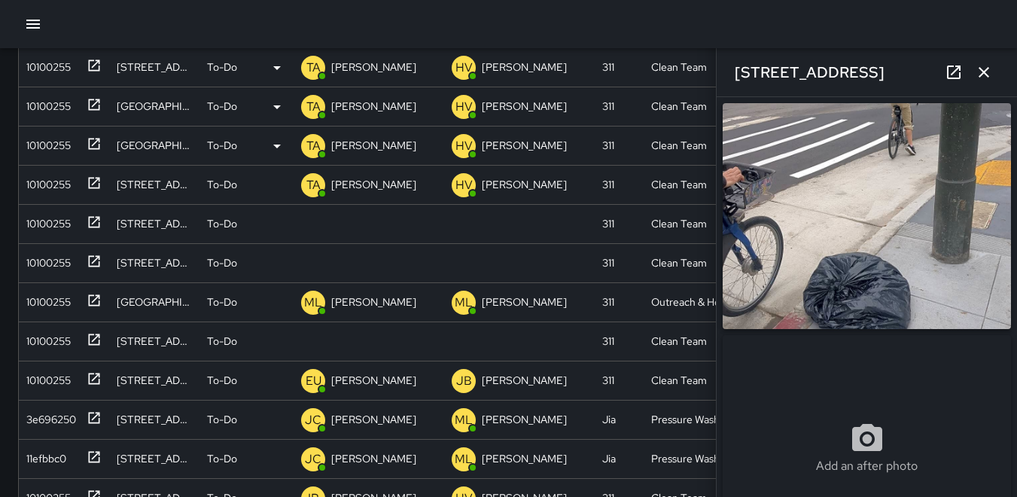
click at [819, 178] on img at bounding box center [866, 216] width 288 height 226
click at [59, 218] on div "10100255" at bounding box center [45, 220] width 50 height 21
click at [281, 226] on icon at bounding box center [277, 224] width 18 height 18
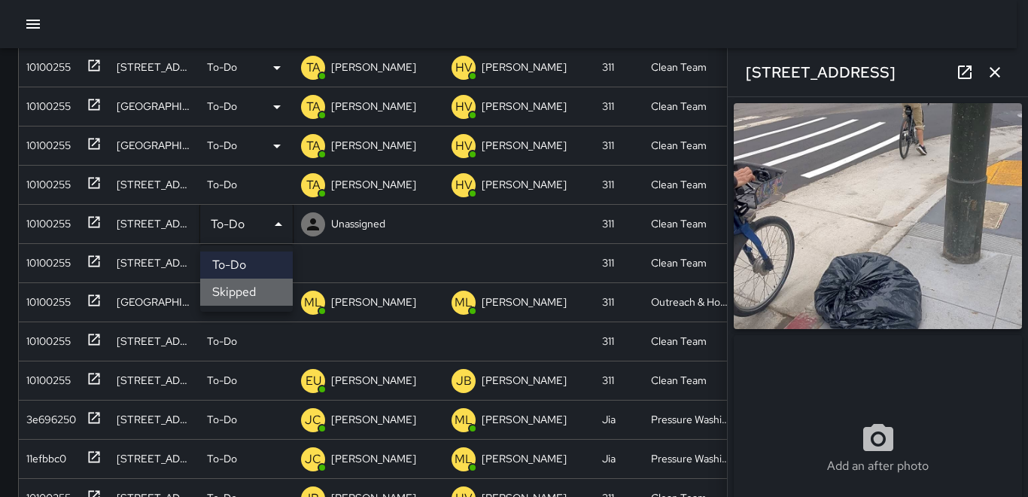
click at [251, 290] on li "Skipped" at bounding box center [246, 291] width 93 height 27
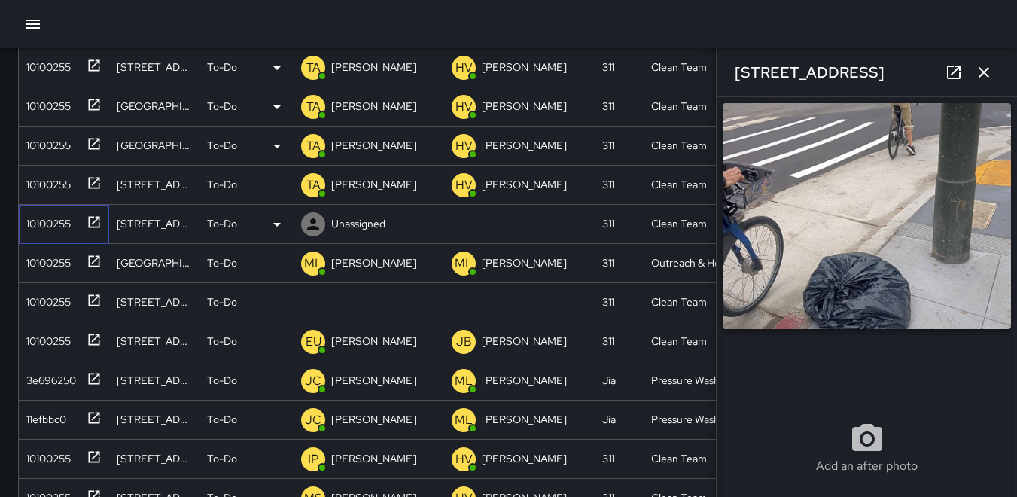
click at [54, 219] on div "10100255" at bounding box center [45, 220] width 50 height 21
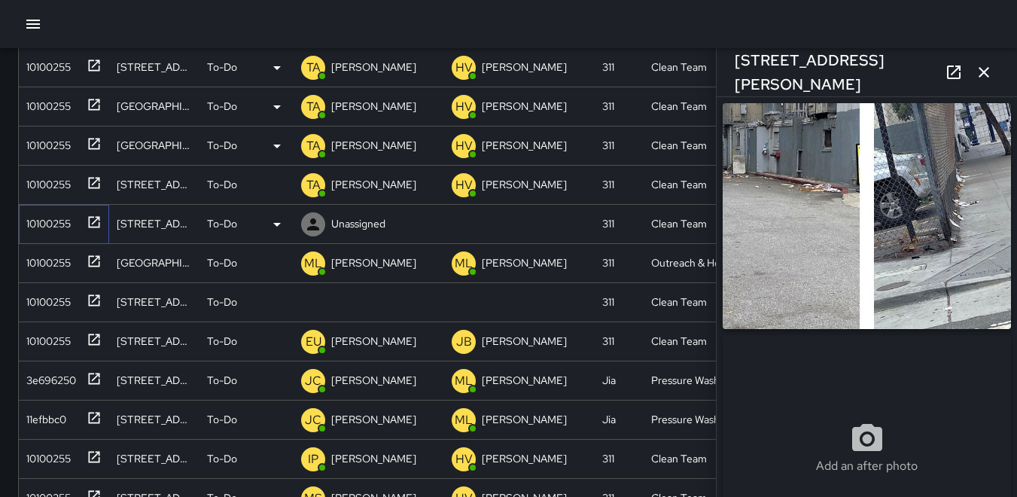
type input "**********"
click at [816, 188] on img at bounding box center [866, 216] width 288 height 226
click at [829, 193] on img at bounding box center [866, 216] width 288 height 226
click at [47, 221] on div "10100255" at bounding box center [45, 220] width 50 height 21
click at [312, 224] on icon at bounding box center [313, 224] width 18 height 18
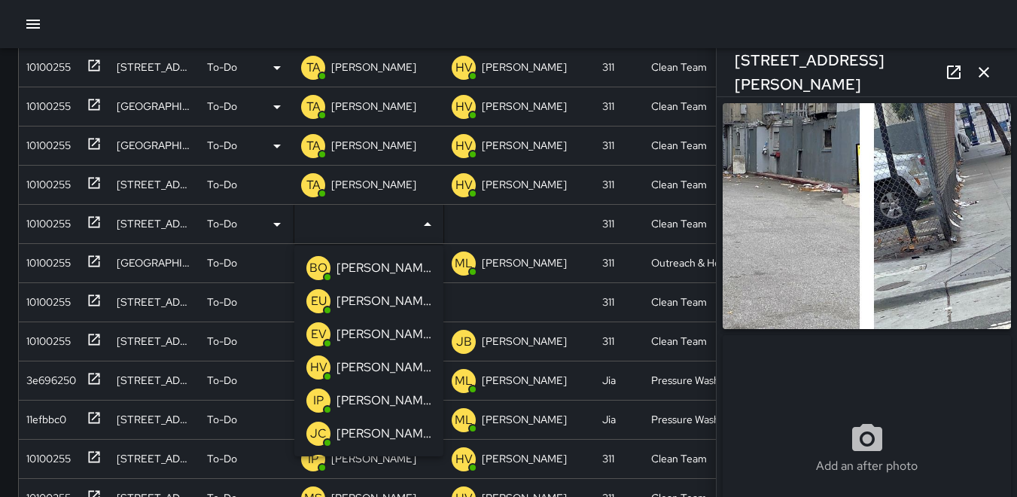
click at [319, 266] on p "BO" at bounding box center [318, 268] width 18 height 18
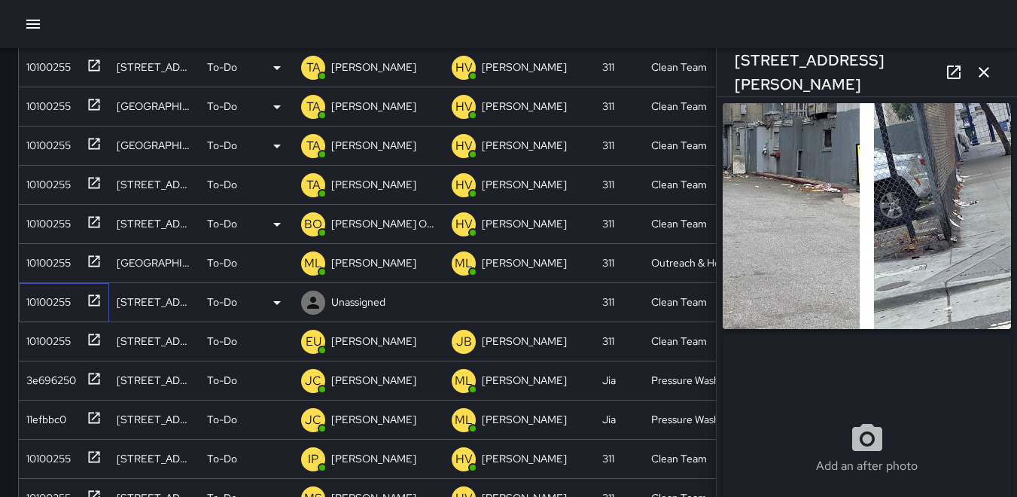
click at [59, 297] on div "10100255" at bounding box center [45, 298] width 50 height 21
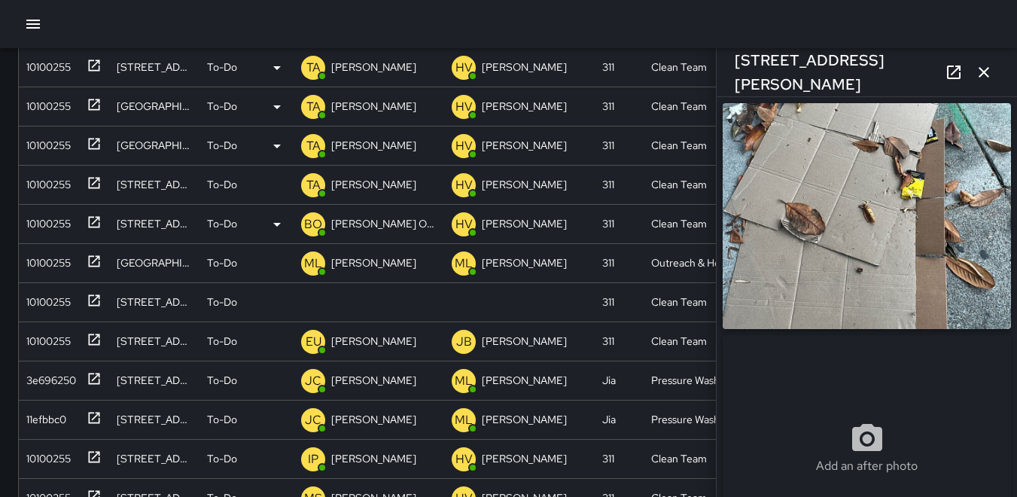
click at [855, 211] on img at bounding box center [866, 216] width 288 height 226
click at [316, 300] on icon at bounding box center [313, 302] width 18 height 18
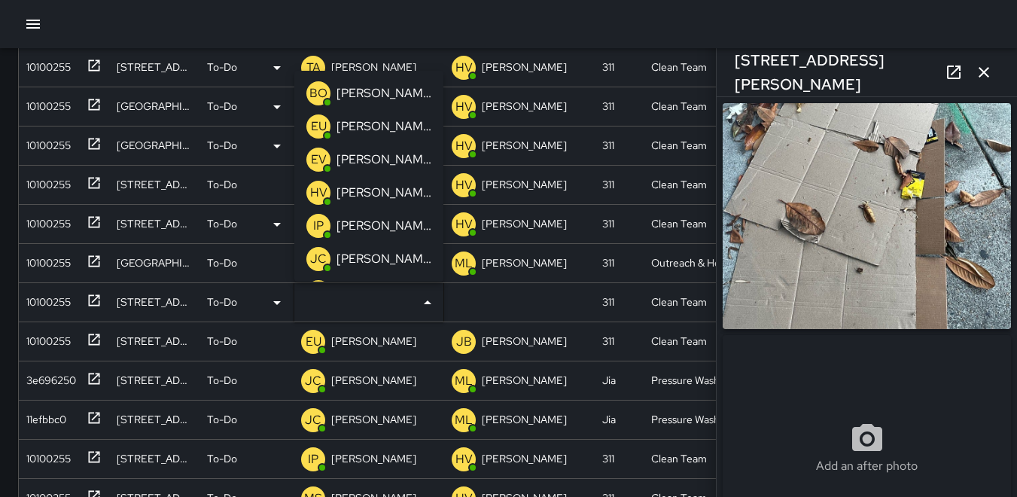
click at [313, 226] on p "IP" at bounding box center [318, 226] width 11 height 18
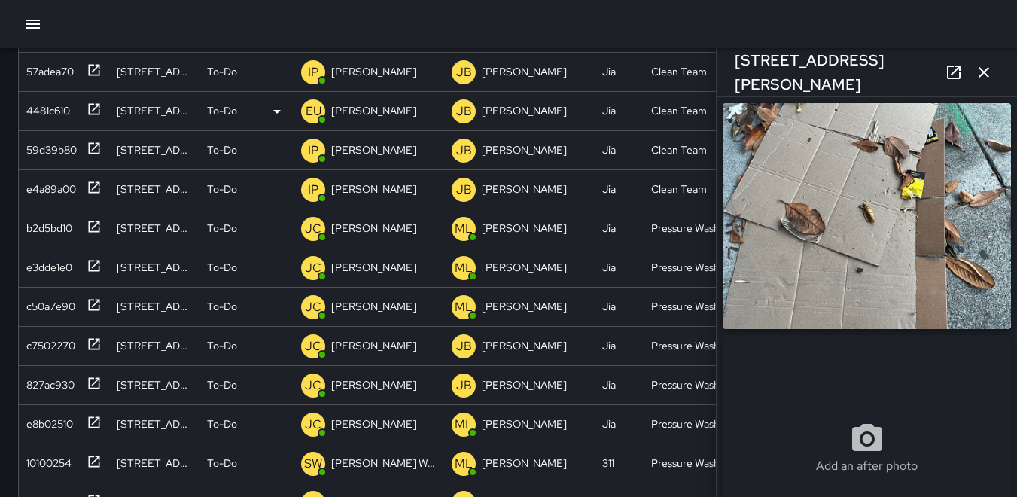
scroll to position [599, 0]
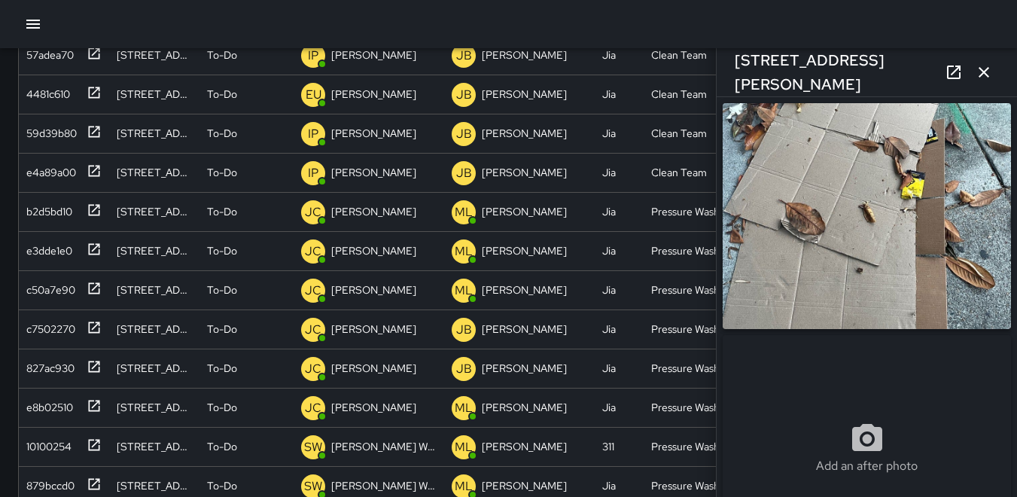
click at [980, 68] on icon "button" at bounding box center [983, 72] width 11 height 11
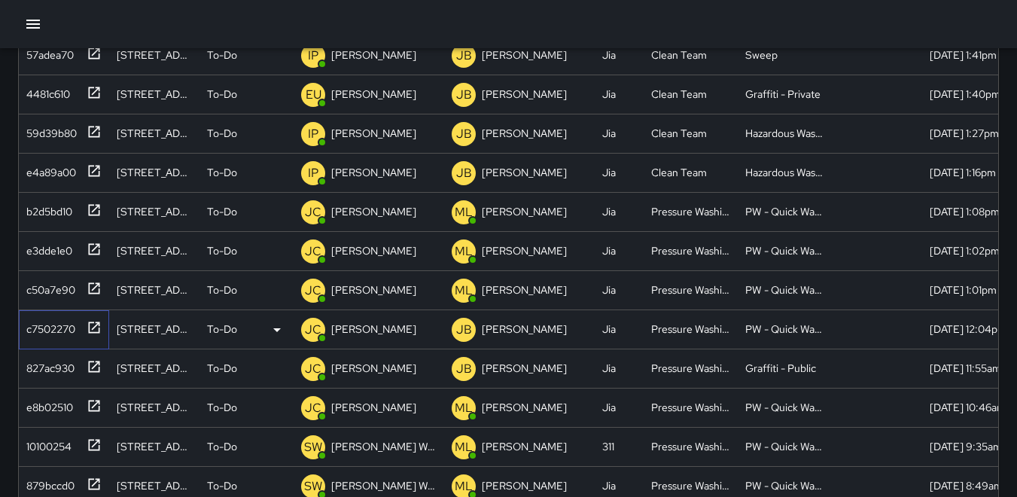
click at [44, 325] on div "c7502270" at bounding box center [47, 325] width 55 height 21
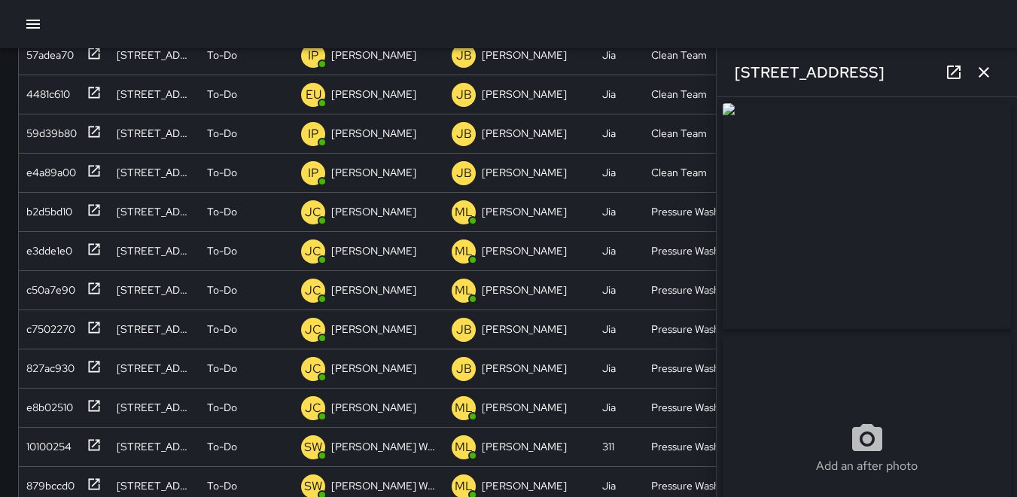
click at [903, 204] on img at bounding box center [866, 216] width 288 height 226
click at [985, 71] on icon "button" at bounding box center [983, 72] width 11 height 11
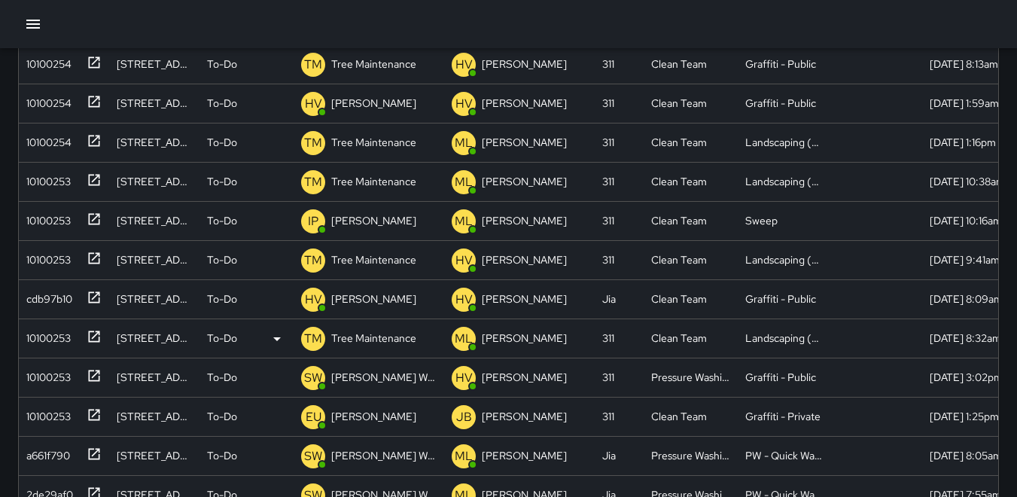
scroll to position [1126, 0]
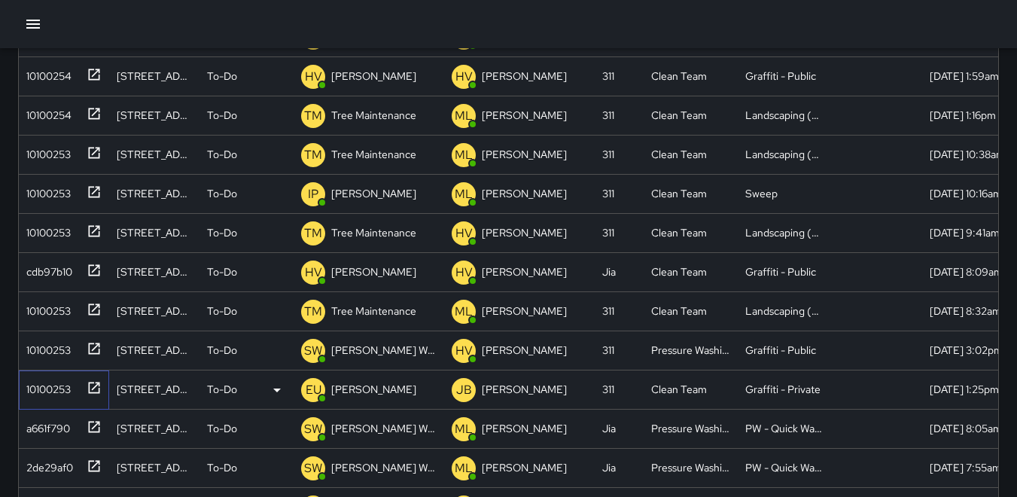
click at [34, 375] on div "10100253" at bounding box center [60, 386] width 81 height 25
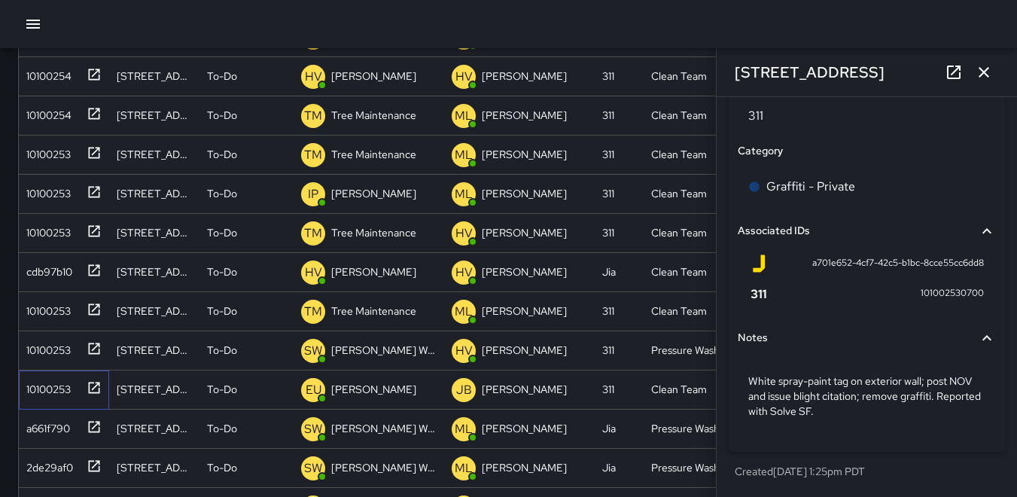
scroll to position [957, 0]
click at [987, 71] on icon "button" at bounding box center [983, 72] width 18 height 18
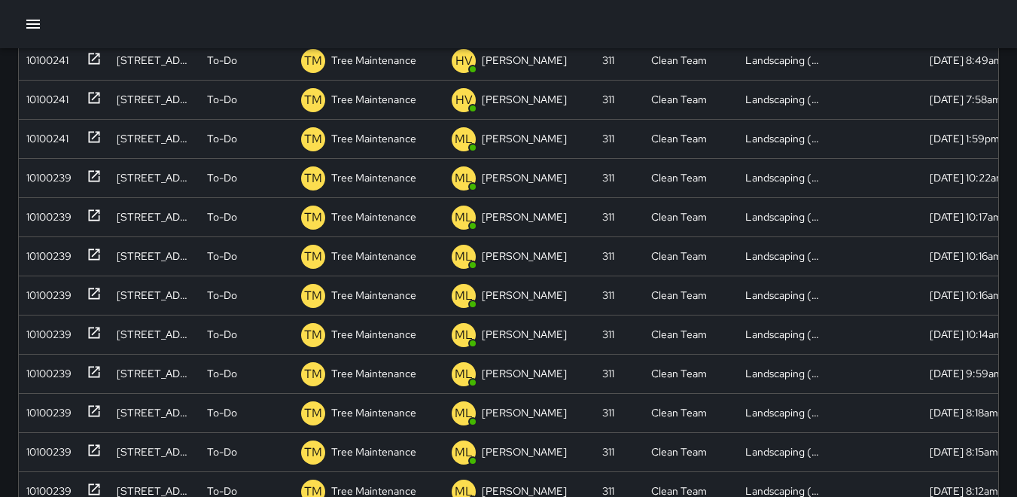
scroll to position [2255, 0]
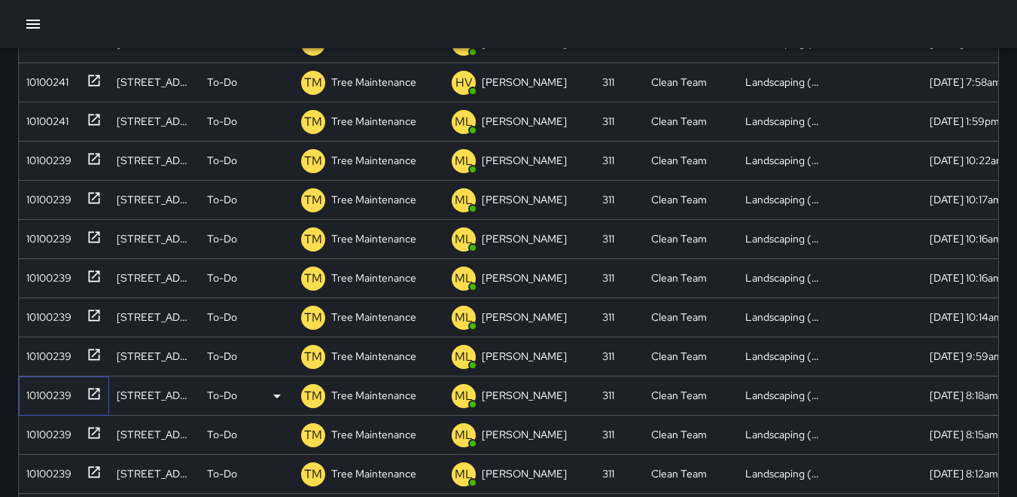
click at [51, 400] on div "10100239" at bounding box center [45, 392] width 51 height 21
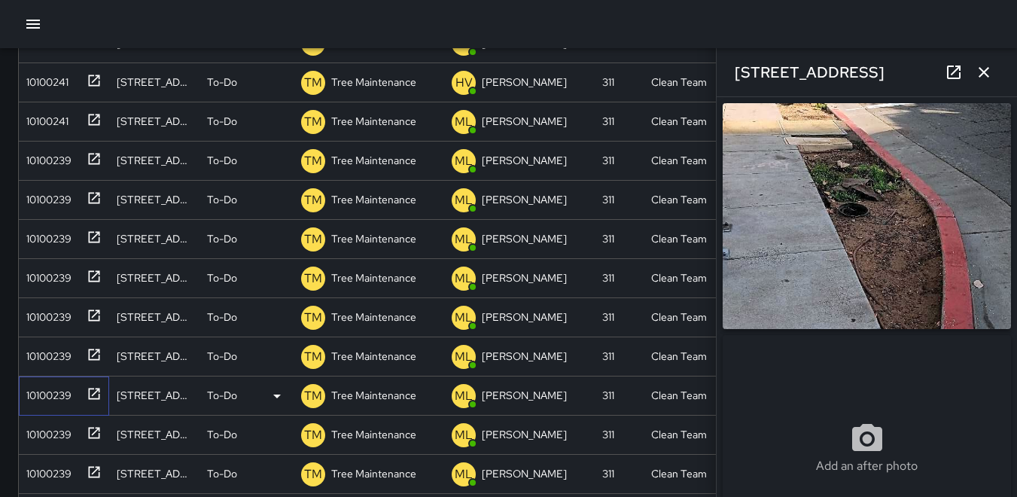
type input "**********"
click at [53, 348] on div "10100239" at bounding box center [45, 352] width 51 height 21
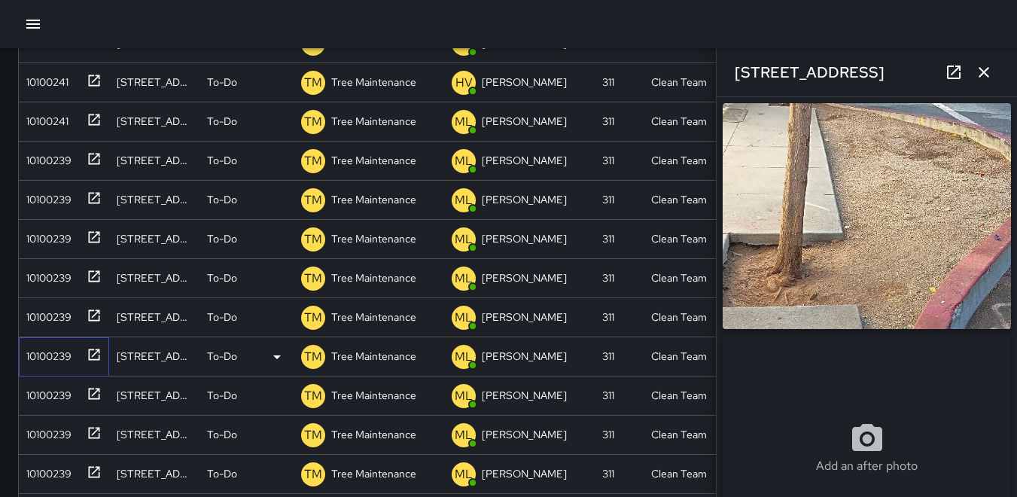
type input "**********"
click at [49, 309] on div "10100239" at bounding box center [45, 313] width 51 height 21
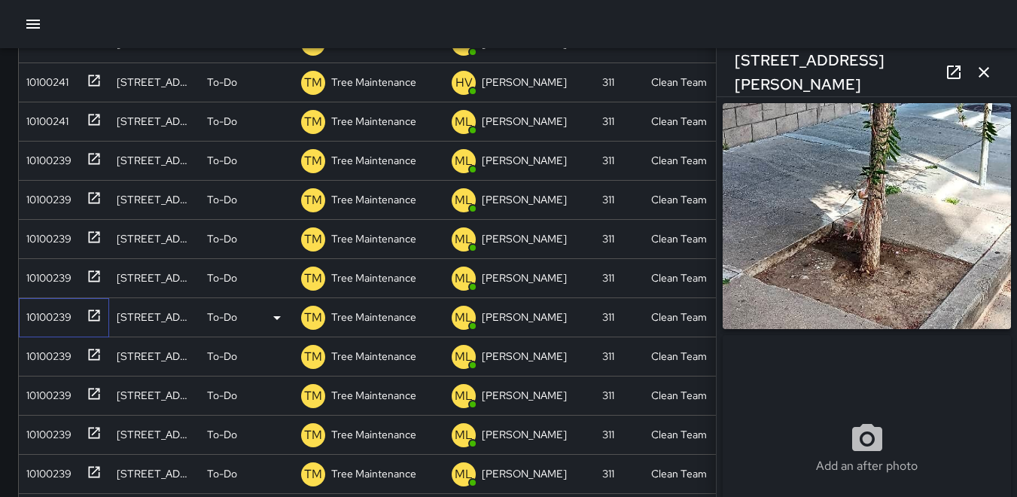
type input "**********"
click at [54, 272] on div "10100239" at bounding box center [45, 274] width 51 height 21
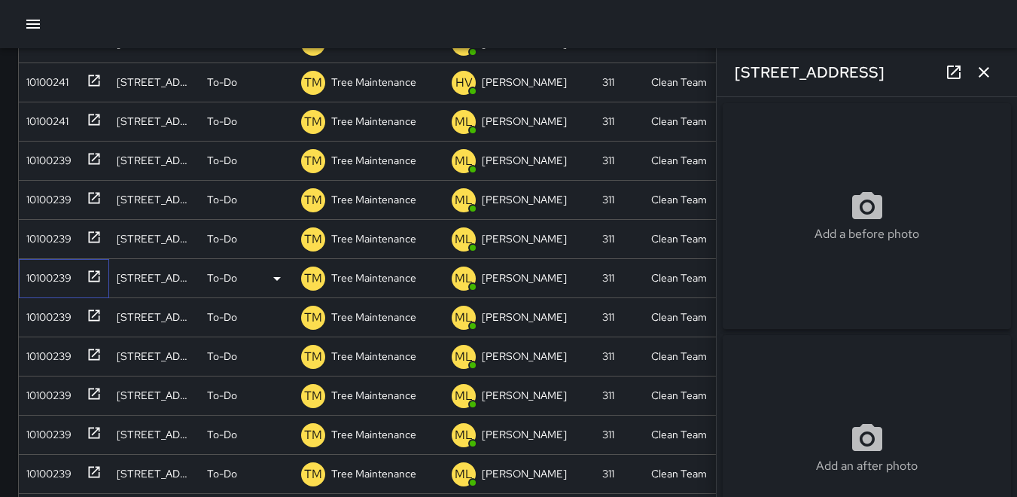
type input "**********"
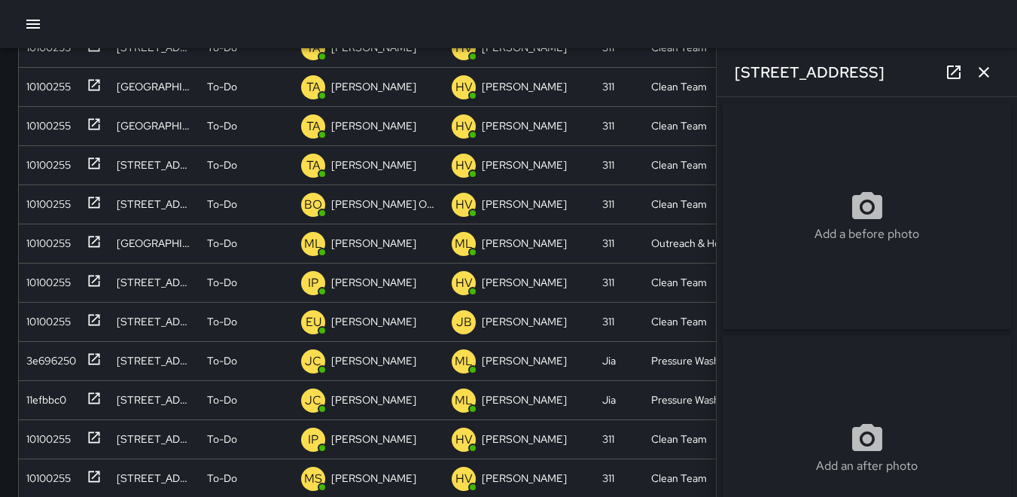
scroll to position [75, 0]
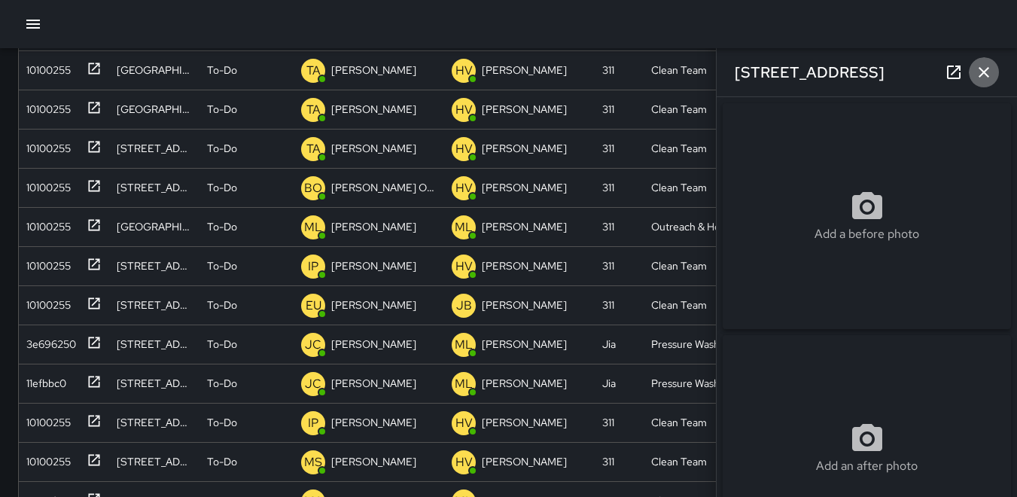
click at [984, 70] on icon "button" at bounding box center [983, 72] width 18 height 18
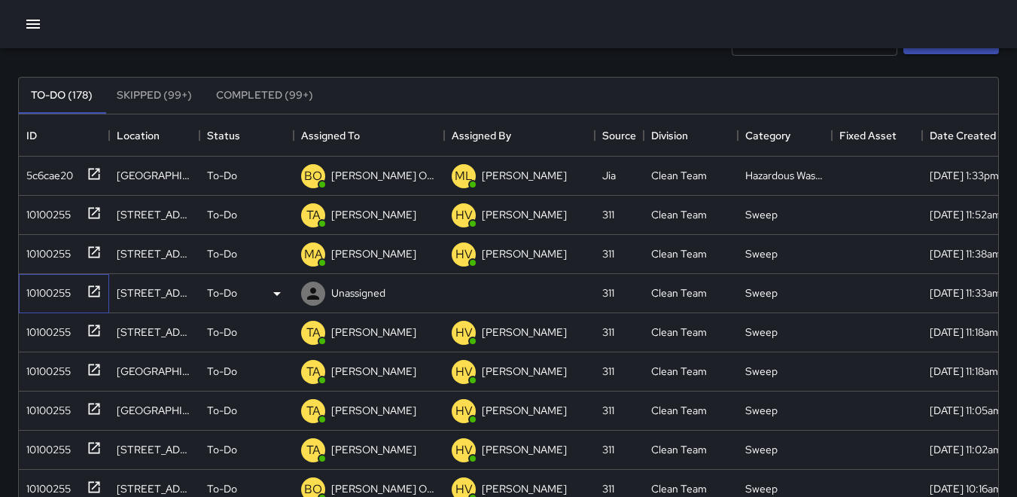
click at [52, 299] on div "10100255" at bounding box center [45, 289] width 50 height 21
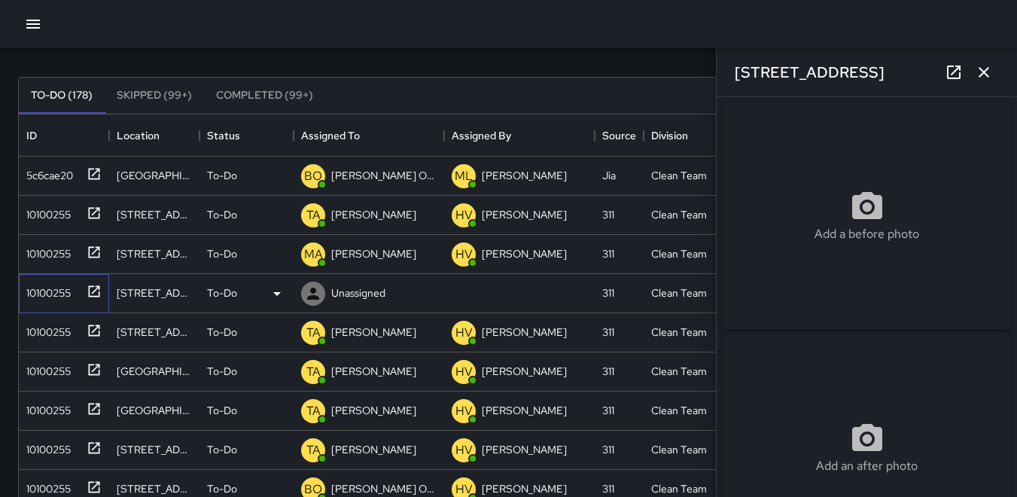
type input "**********"
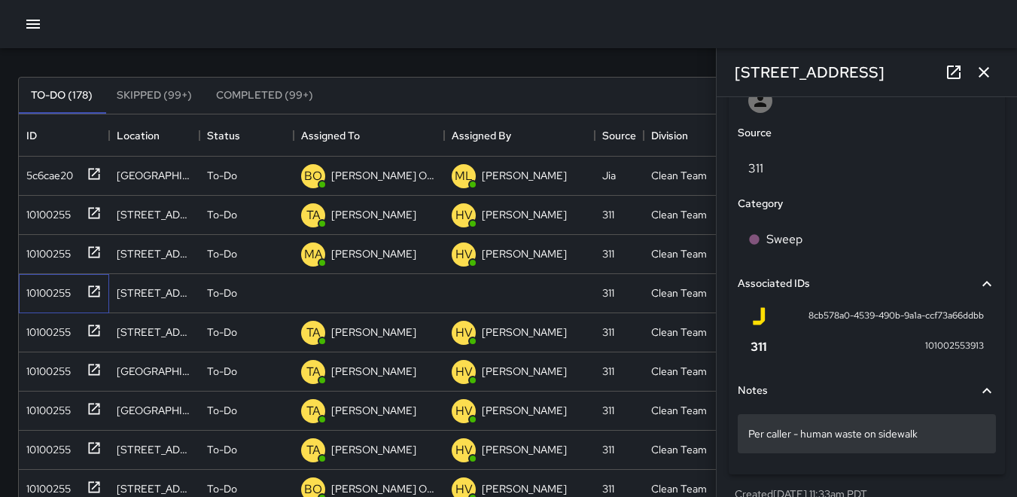
scroll to position [856, 0]
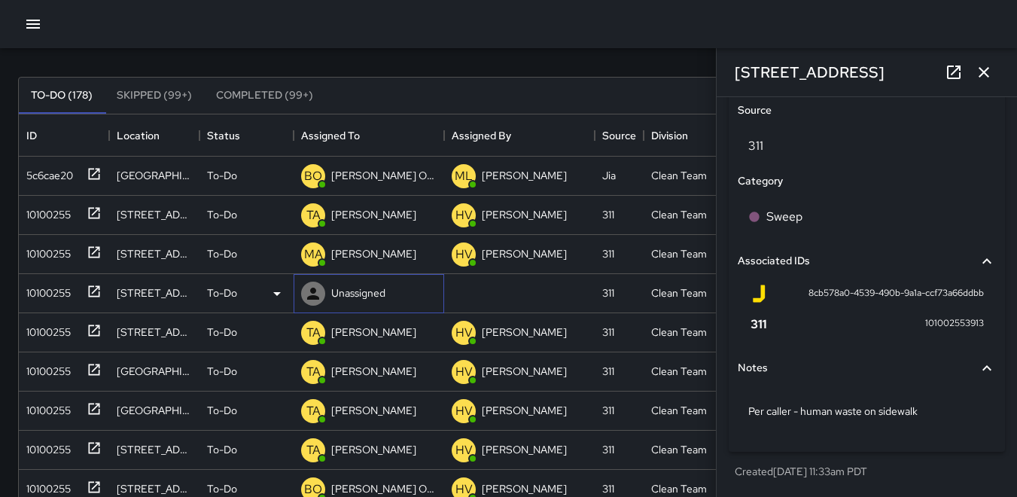
click at [318, 294] on icon at bounding box center [313, 293] width 18 height 18
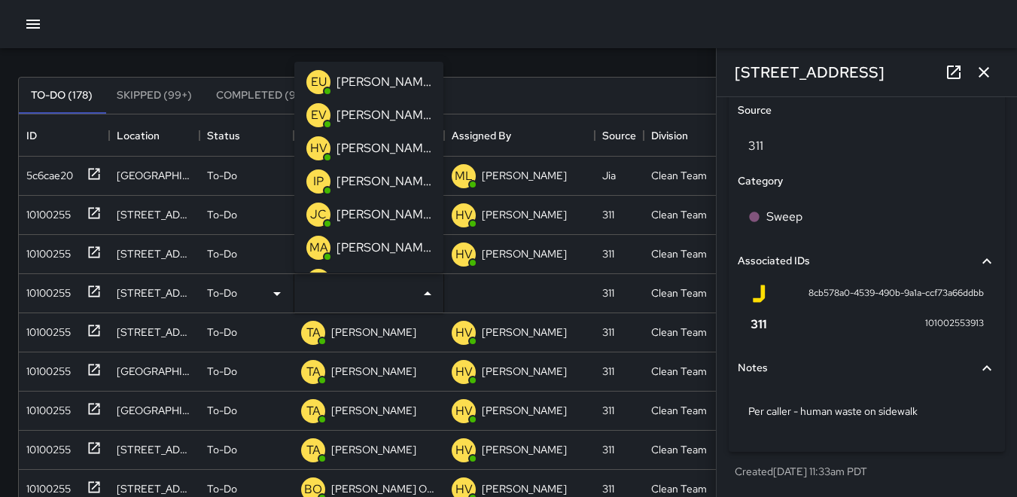
scroll to position [0, 0]
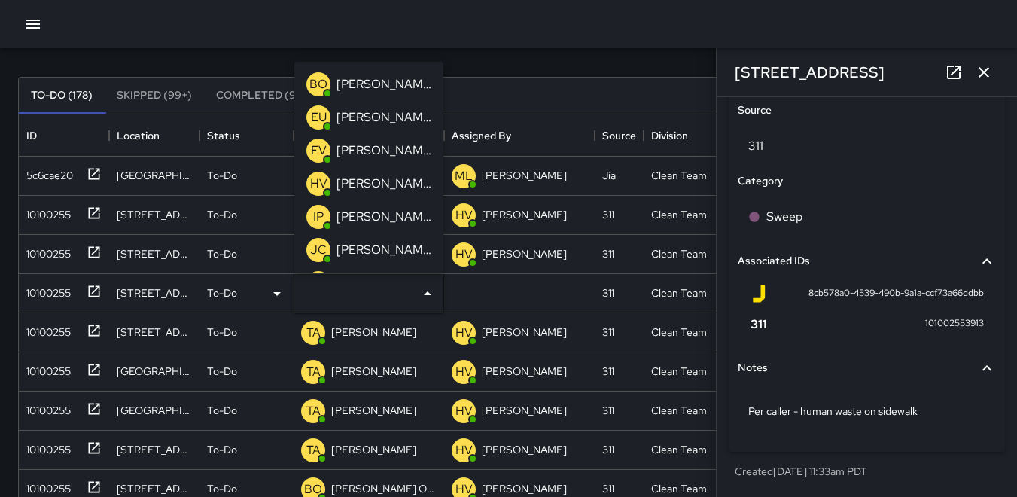
click at [313, 77] on p "BO" at bounding box center [318, 84] width 18 height 18
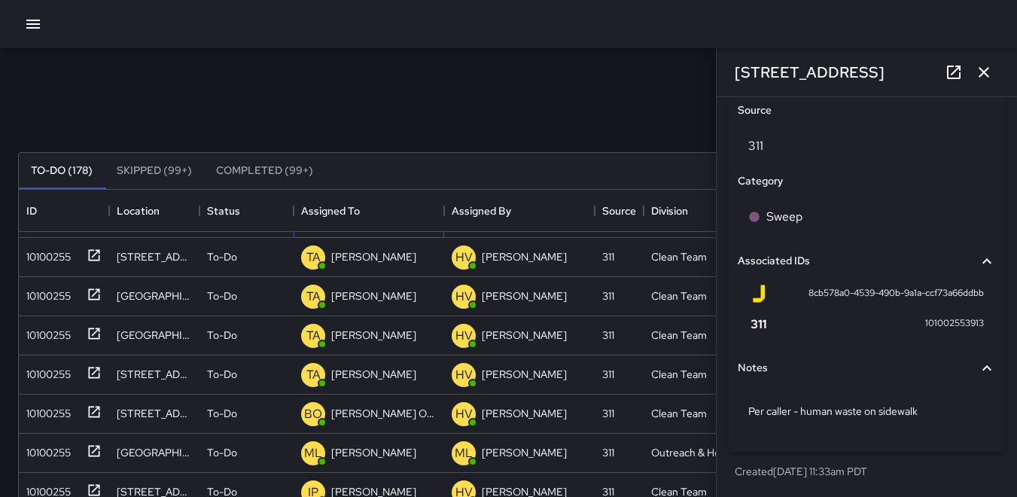
scroll to position [226, 0]
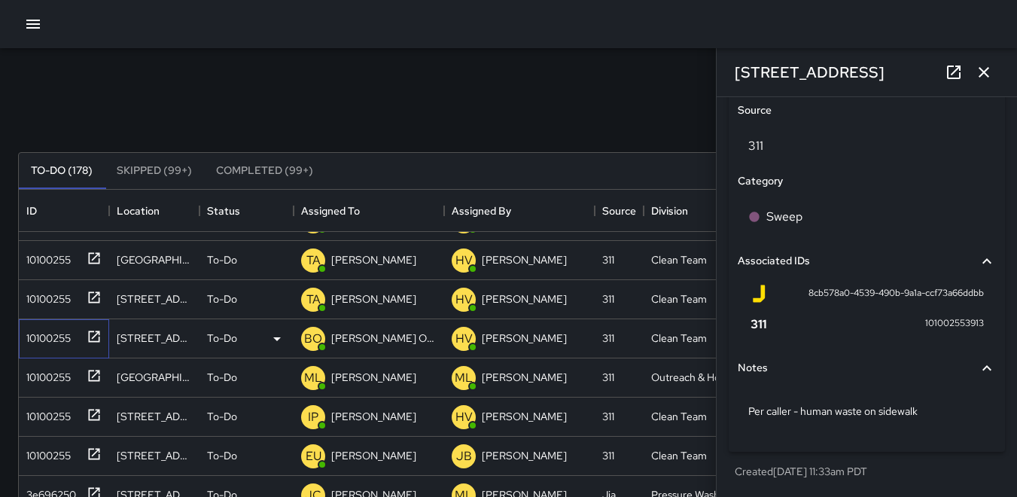
click at [60, 332] on div "10100255" at bounding box center [45, 334] width 50 height 21
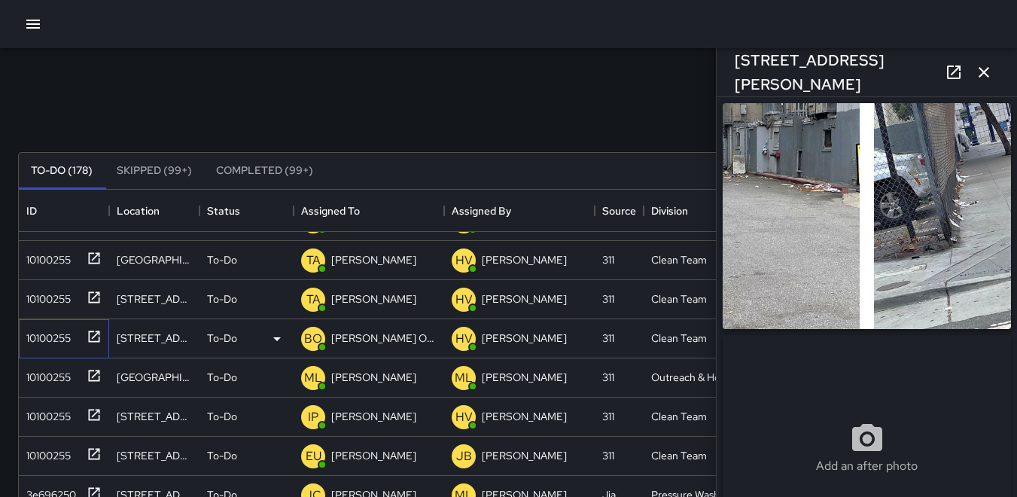
type input "**********"
click at [51, 368] on div "10100255" at bounding box center [45, 373] width 50 height 21
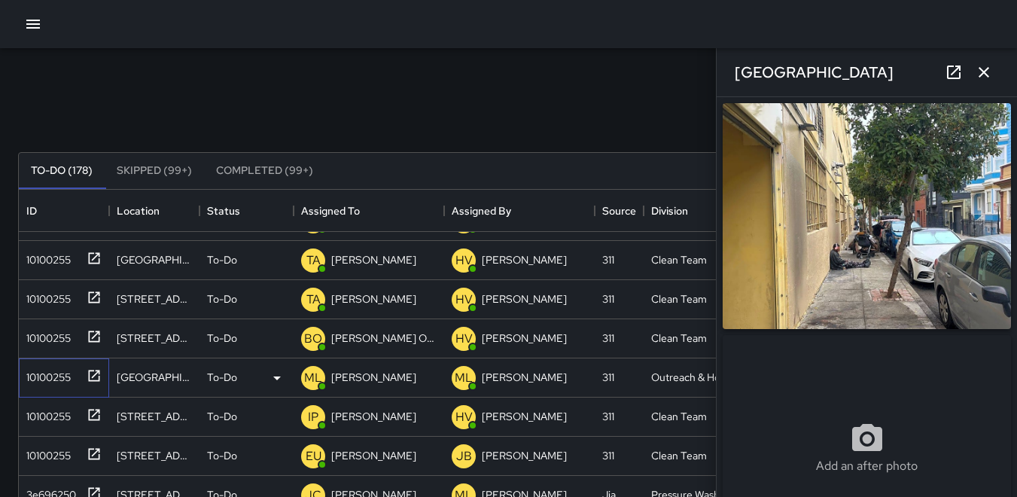
type input "**********"
click at [73, 421] on div "10100255" at bounding box center [60, 413] width 81 height 25
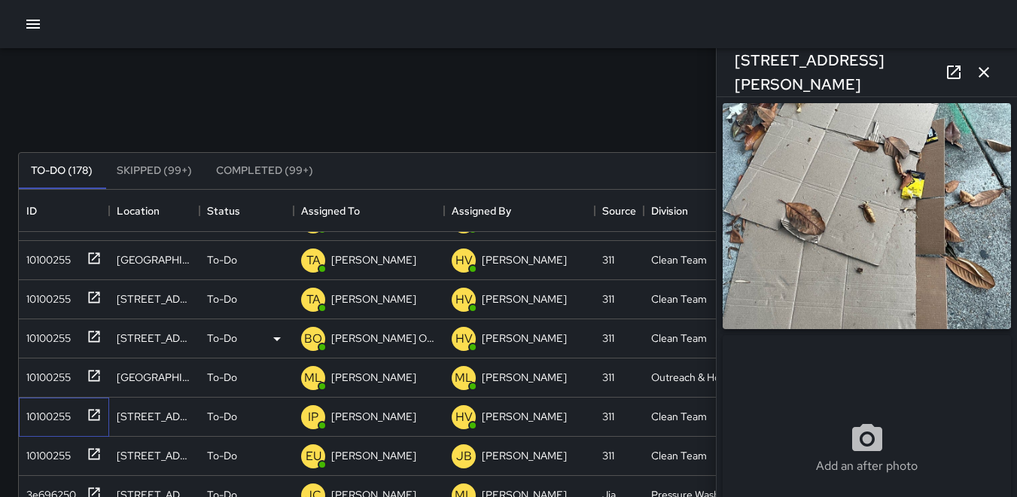
type input "**********"
click at [984, 77] on icon "button" at bounding box center [983, 72] width 18 height 18
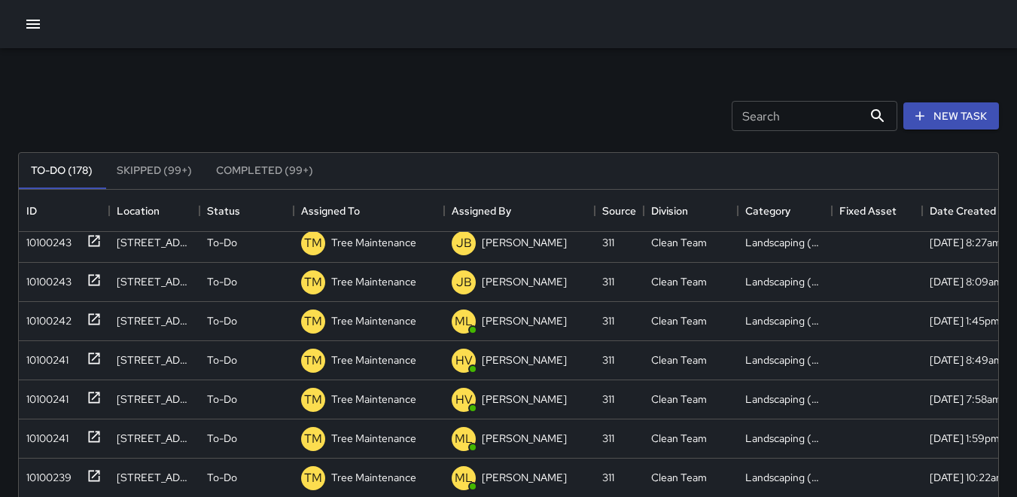
scroll to position [2333, 0]
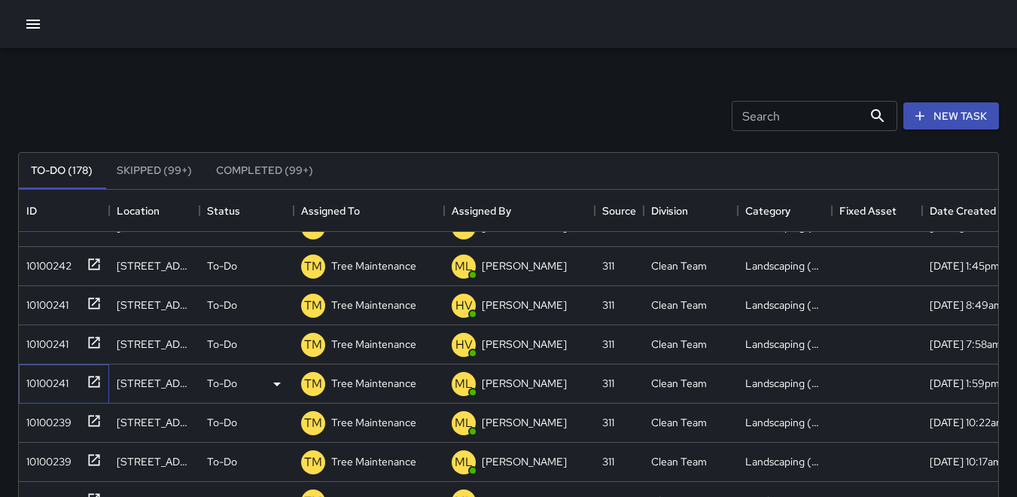
click at [31, 383] on div "10100241" at bounding box center [44, 379] width 48 height 21
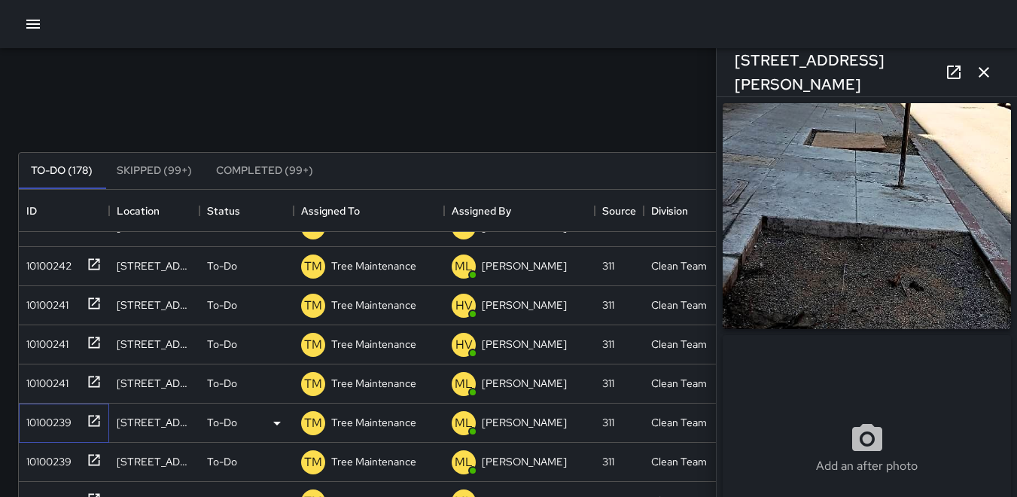
click at [44, 415] on div "10100239" at bounding box center [45, 419] width 51 height 21
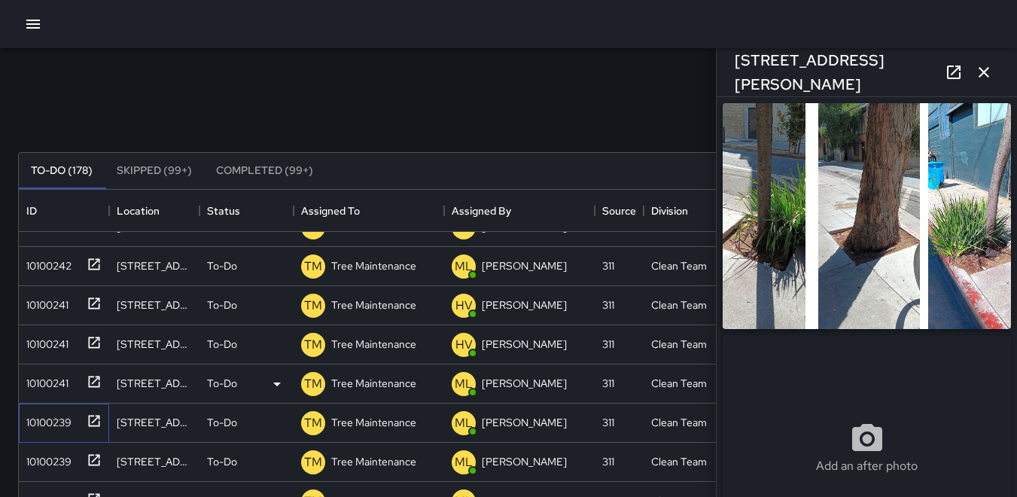
type input "**********"
click at [47, 458] on div "10100239" at bounding box center [45, 458] width 51 height 21
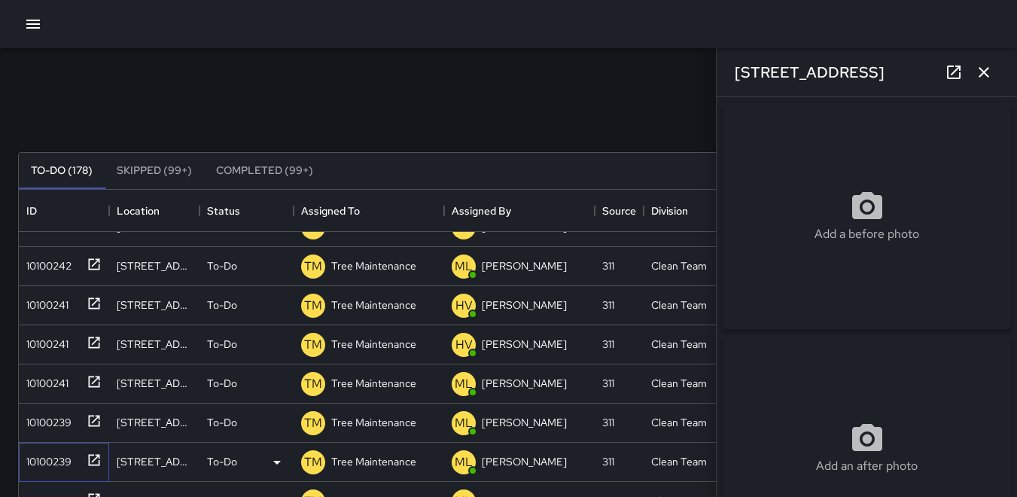
type input "**********"
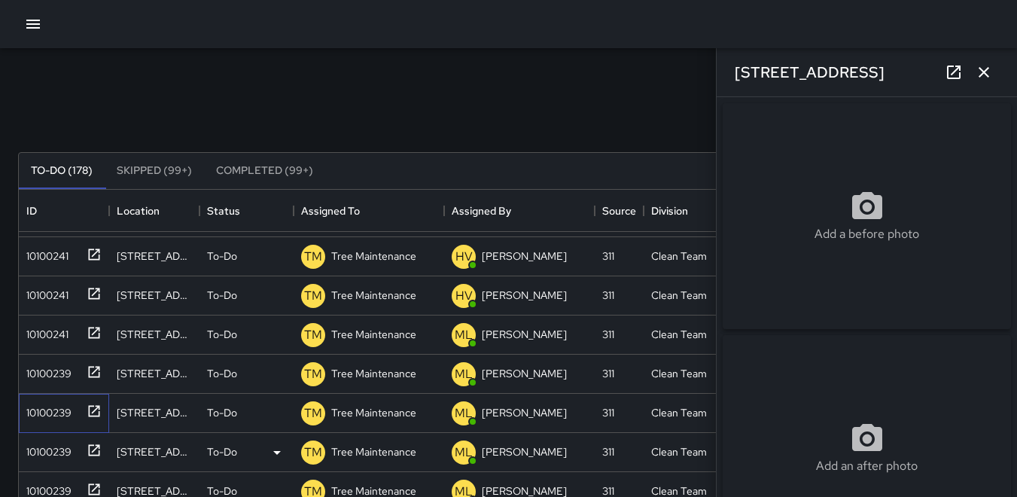
scroll to position [2408, 0]
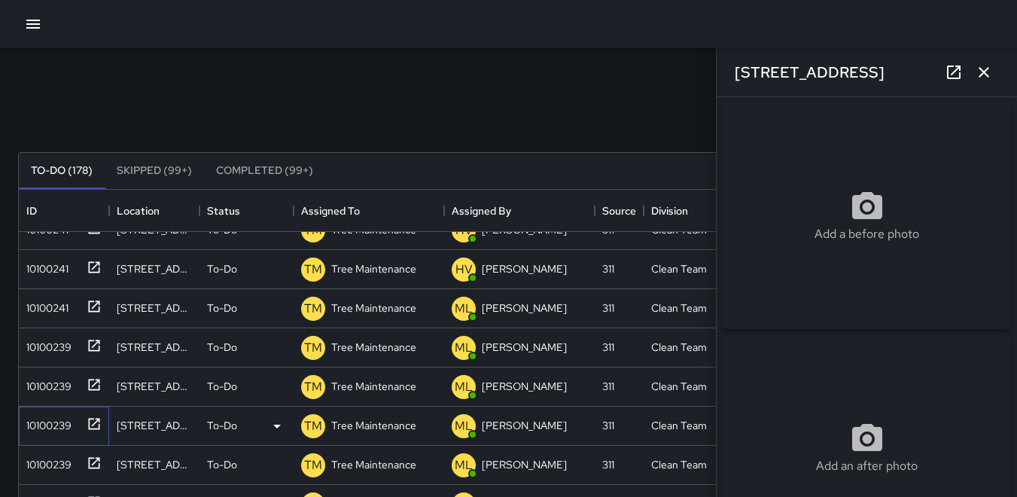
click at [43, 428] on div "10100239" at bounding box center [45, 422] width 51 height 21
type input "**********"
click at [986, 76] on icon "button" at bounding box center [983, 72] width 18 height 18
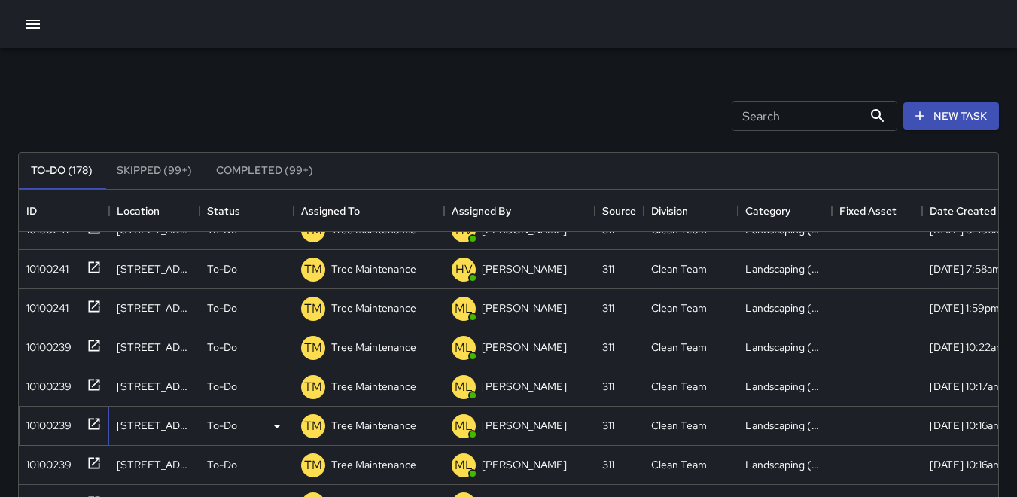
click at [44, 423] on div "10100239" at bounding box center [45, 422] width 51 height 21
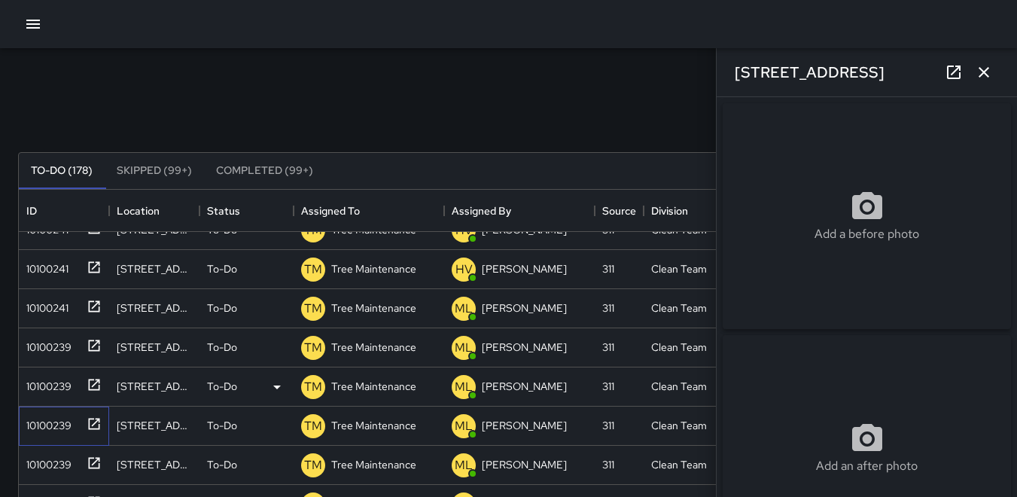
type input "**********"
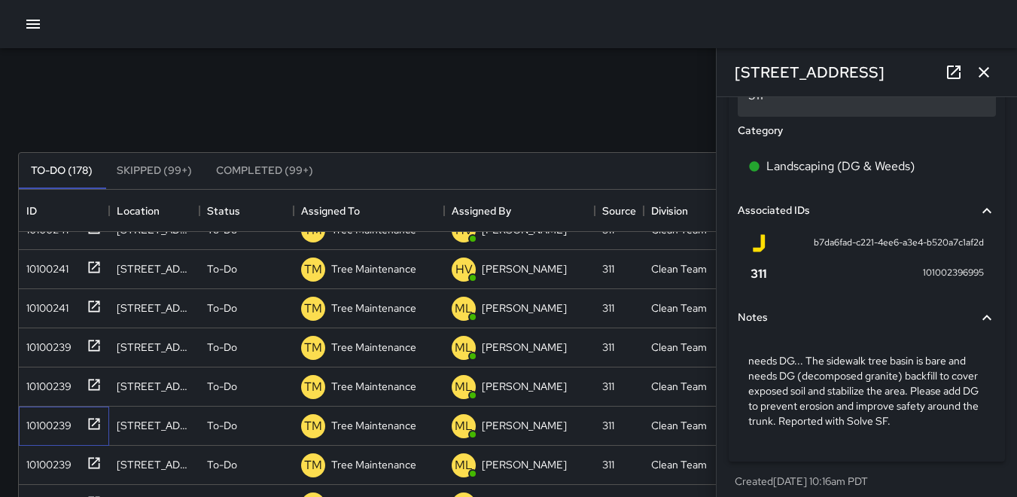
scroll to position [978, 0]
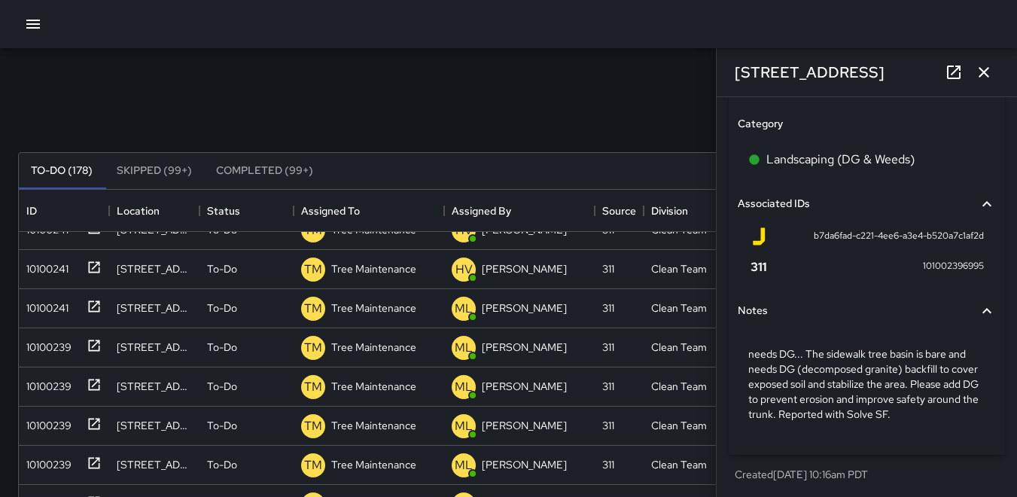
click at [987, 75] on icon "button" at bounding box center [983, 72] width 11 height 11
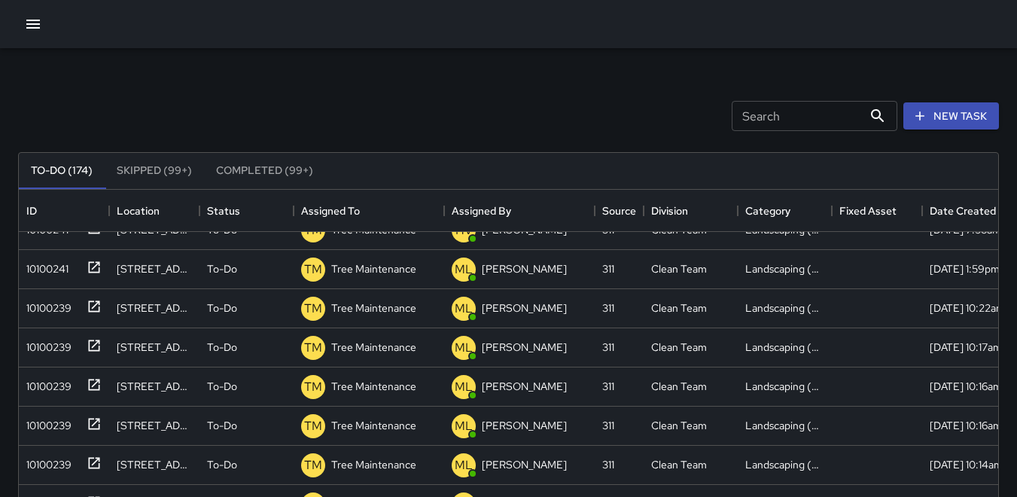
scroll to position [2252, 0]
